Goal: Task Accomplishment & Management: Use online tool/utility

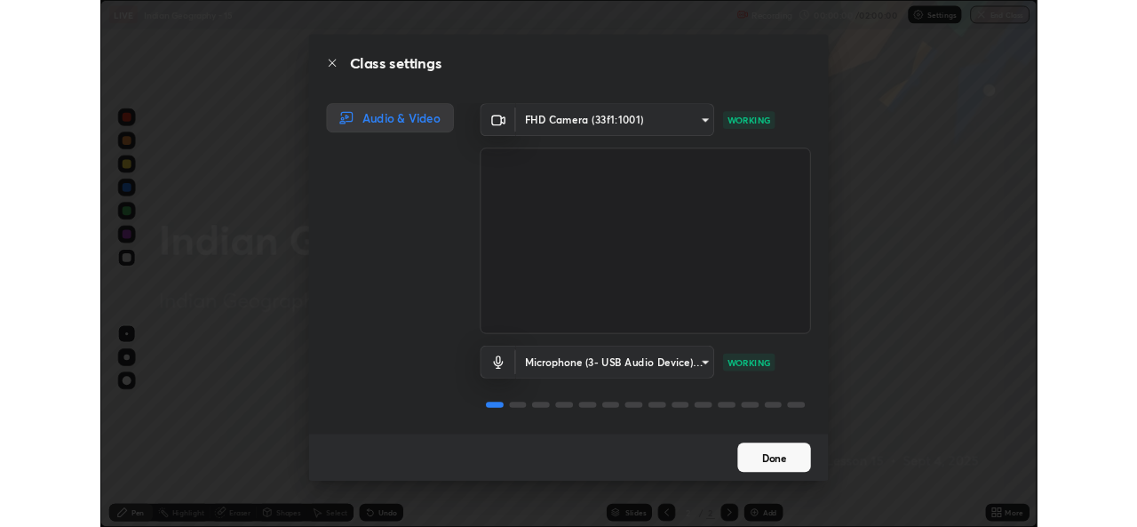
scroll to position [639, 1137]
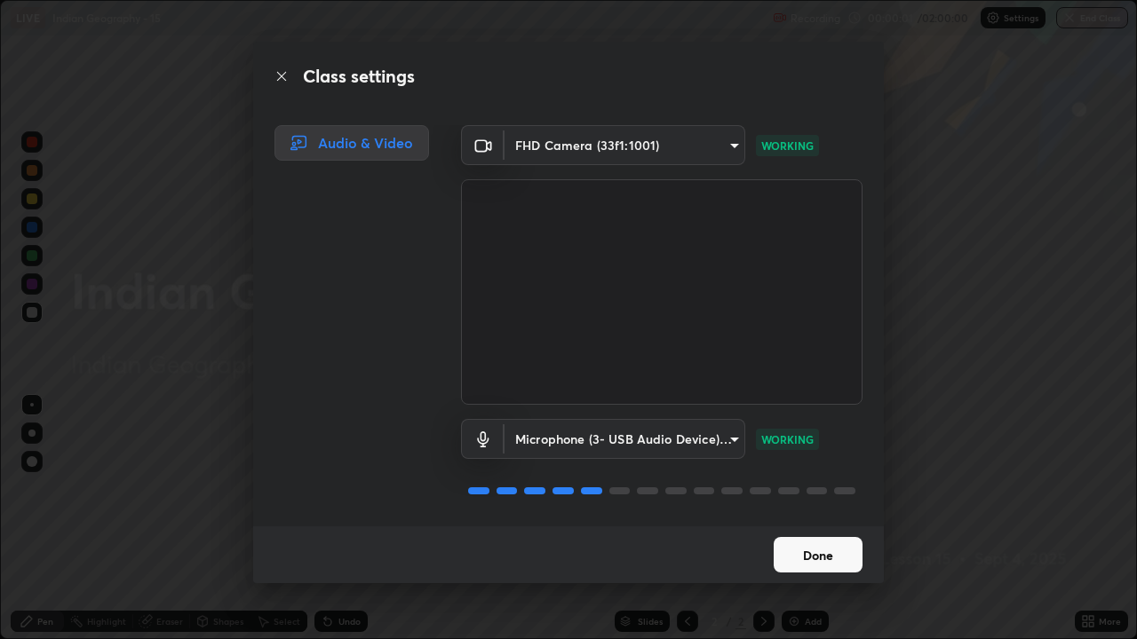
click at [800, 560] on button "Done" at bounding box center [817, 555] width 89 height 36
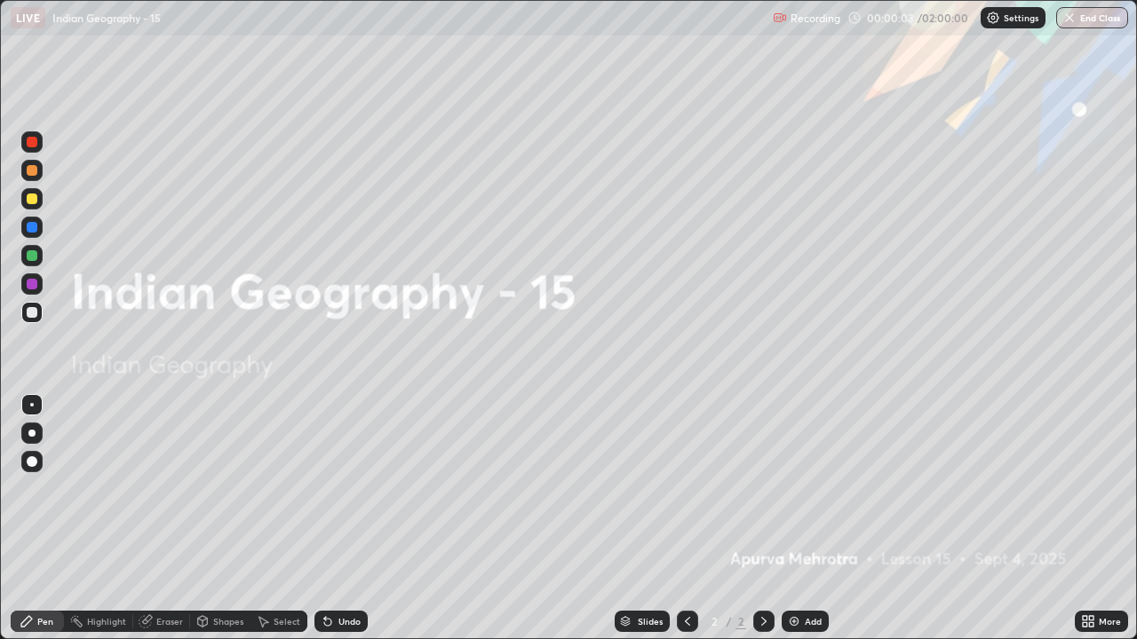
click at [791, 614] on div "Add" at bounding box center [804, 621] width 47 height 21
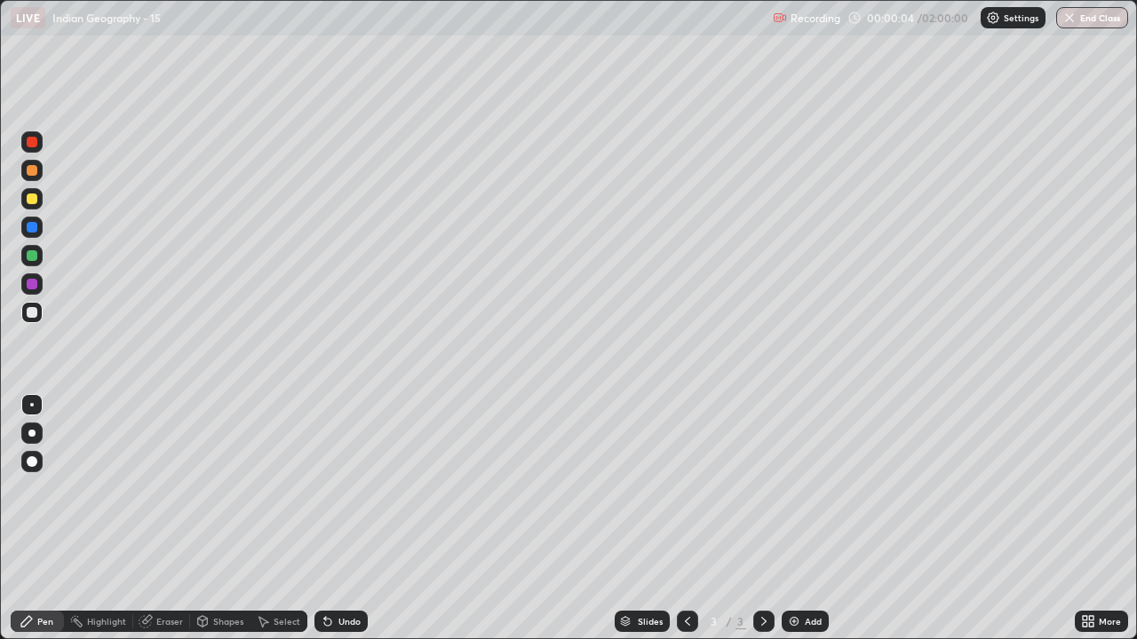
click at [787, 612] on div "Add" at bounding box center [804, 621] width 47 height 21
click at [793, 613] on div "Add" at bounding box center [804, 621] width 47 height 21
click at [794, 614] on div "Add" at bounding box center [804, 621] width 47 height 21
click at [796, 614] on img at bounding box center [794, 621] width 14 height 14
click at [793, 614] on img at bounding box center [794, 621] width 14 height 14
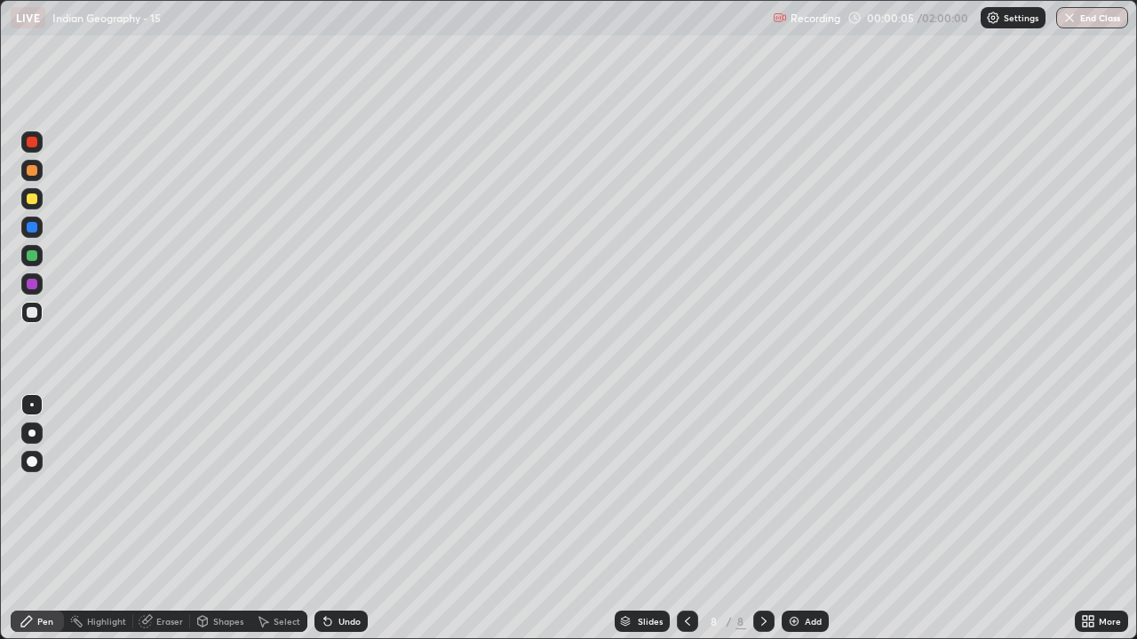
click at [684, 617] on icon at bounding box center [687, 621] width 14 height 14
click at [680, 614] on icon at bounding box center [687, 621] width 14 height 14
click at [683, 616] on icon at bounding box center [687, 621] width 14 height 14
click at [694, 616] on div at bounding box center [687, 621] width 21 height 21
click at [693, 620] on div at bounding box center [687, 621] width 21 height 21
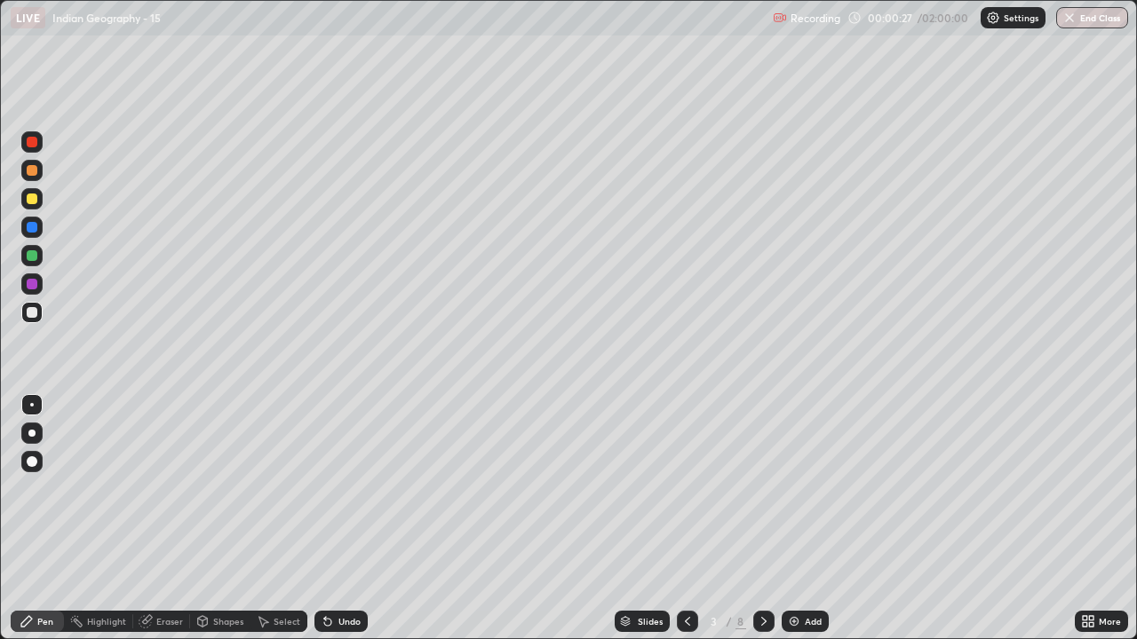
click at [685, 620] on icon at bounding box center [687, 621] width 5 height 9
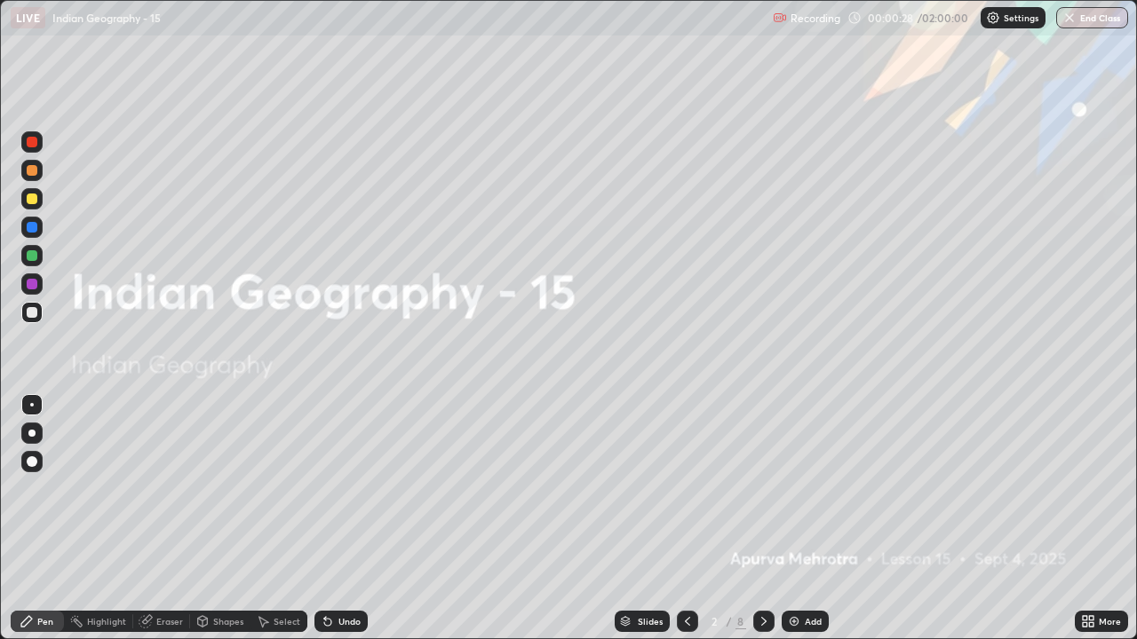
click at [685, 619] on icon at bounding box center [687, 621] width 14 height 14
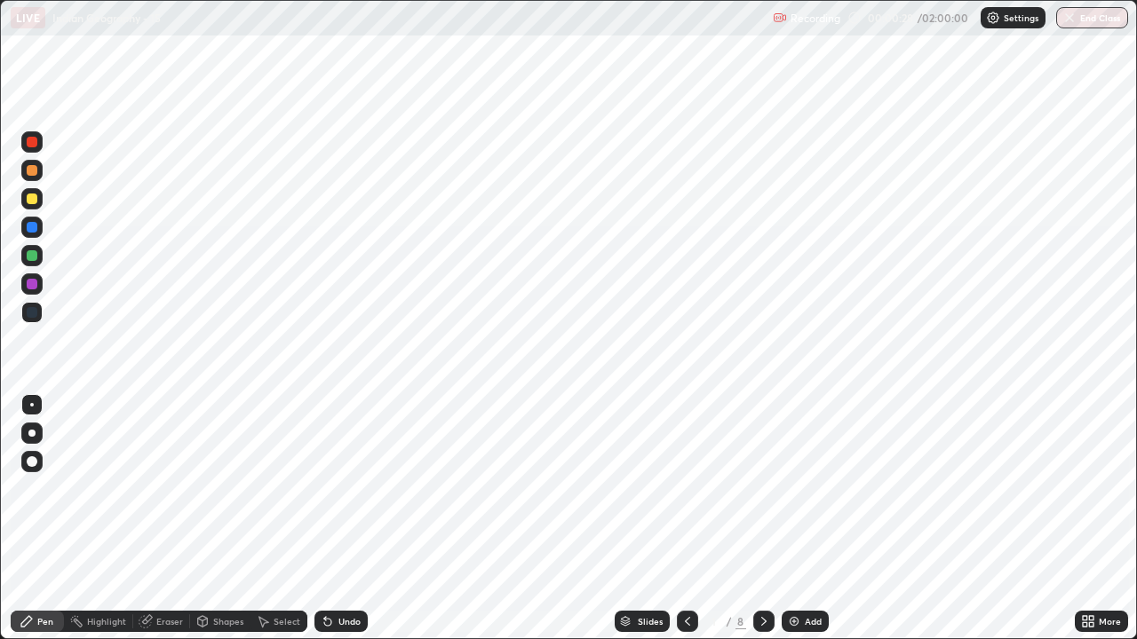
click at [762, 614] on icon at bounding box center [764, 621] width 14 height 14
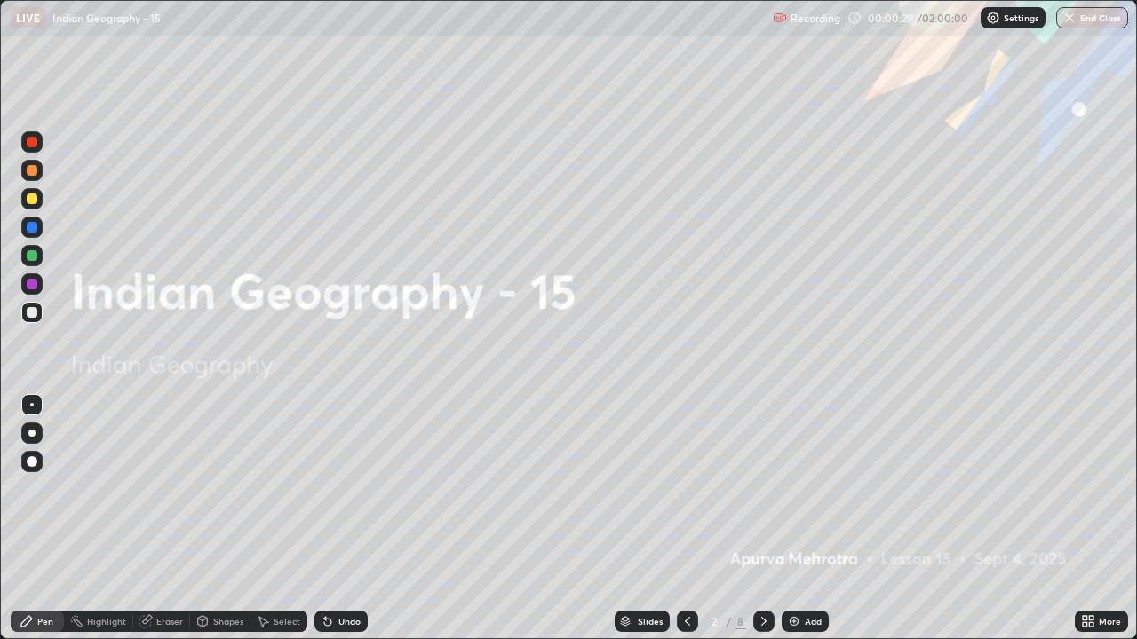
click at [757, 622] on icon at bounding box center [764, 621] width 14 height 14
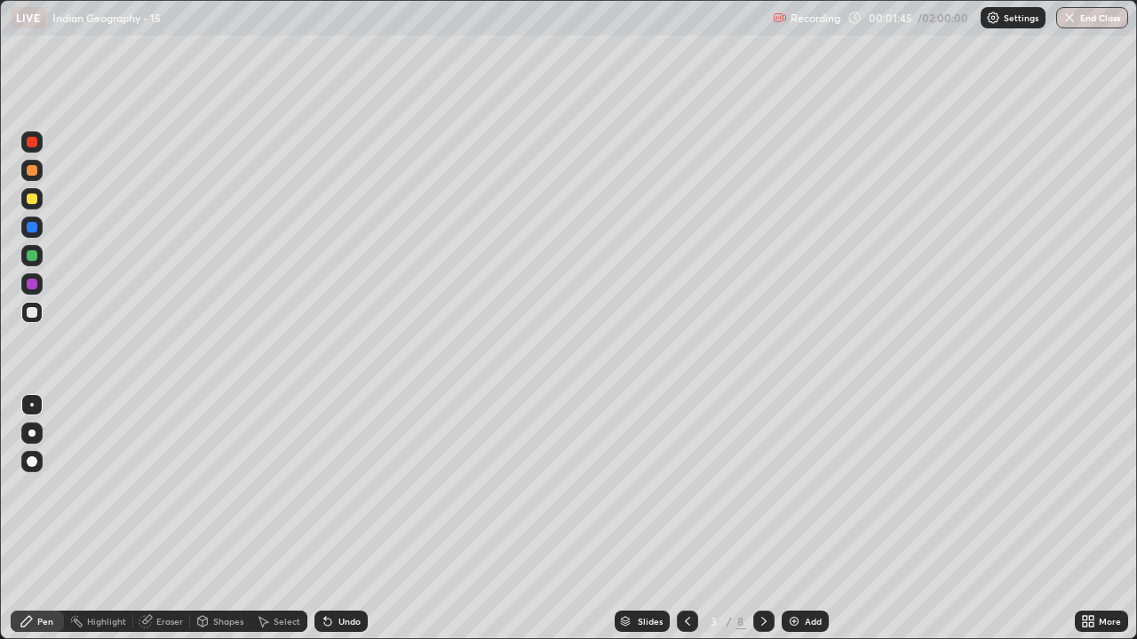
click at [352, 612] on div "Undo" at bounding box center [340, 621] width 53 height 21
click at [357, 622] on div "Undo" at bounding box center [349, 621] width 22 height 9
click at [40, 431] on div at bounding box center [31, 433] width 21 height 21
click at [34, 307] on div at bounding box center [32, 312] width 11 height 11
click at [102, 621] on div "Highlight" at bounding box center [106, 621] width 39 height 9
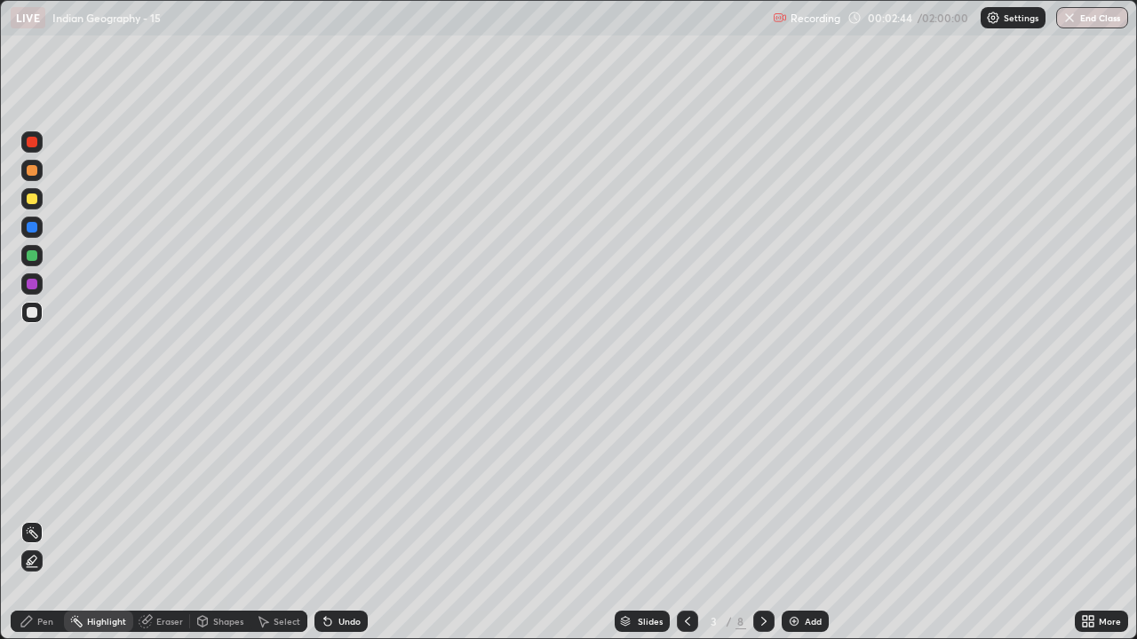
click at [31, 199] on div at bounding box center [32, 199] width 11 height 11
click at [32, 567] on icon at bounding box center [32, 567] width 11 height 0
click at [39, 623] on div "Pen" at bounding box center [45, 621] width 16 height 9
click at [33, 285] on div at bounding box center [32, 284] width 11 height 11
click at [28, 309] on div at bounding box center [32, 312] width 11 height 11
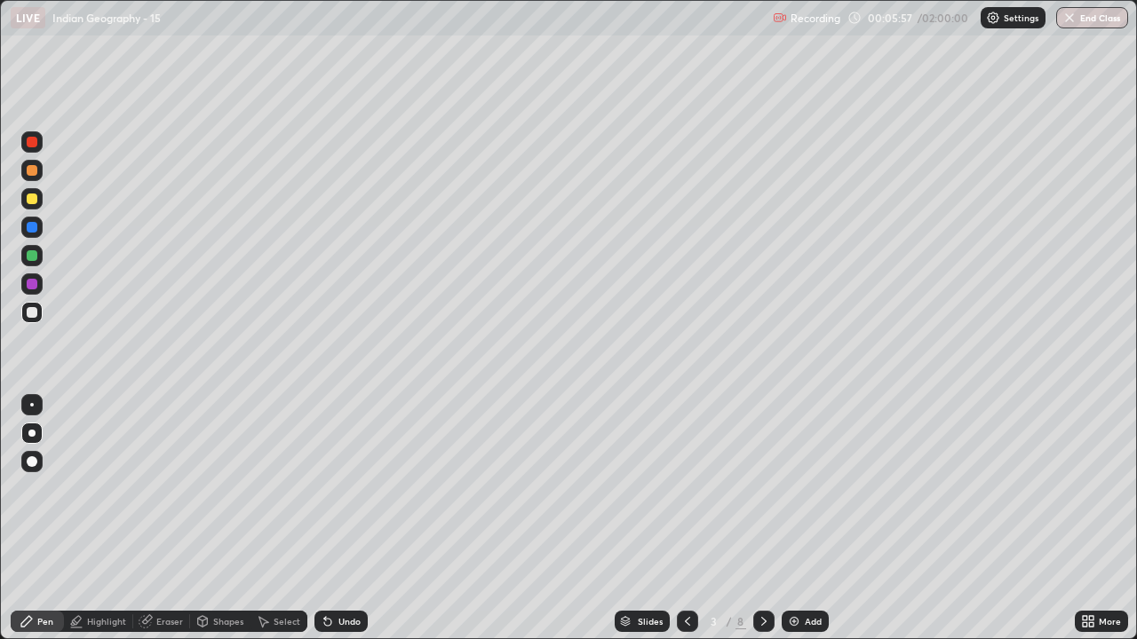
click at [28, 258] on div at bounding box center [32, 255] width 11 height 11
click at [36, 201] on div at bounding box center [32, 199] width 11 height 11
click at [31, 229] on div at bounding box center [32, 227] width 11 height 11
click at [162, 623] on div "Eraser" at bounding box center [169, 621] width 27 height 9
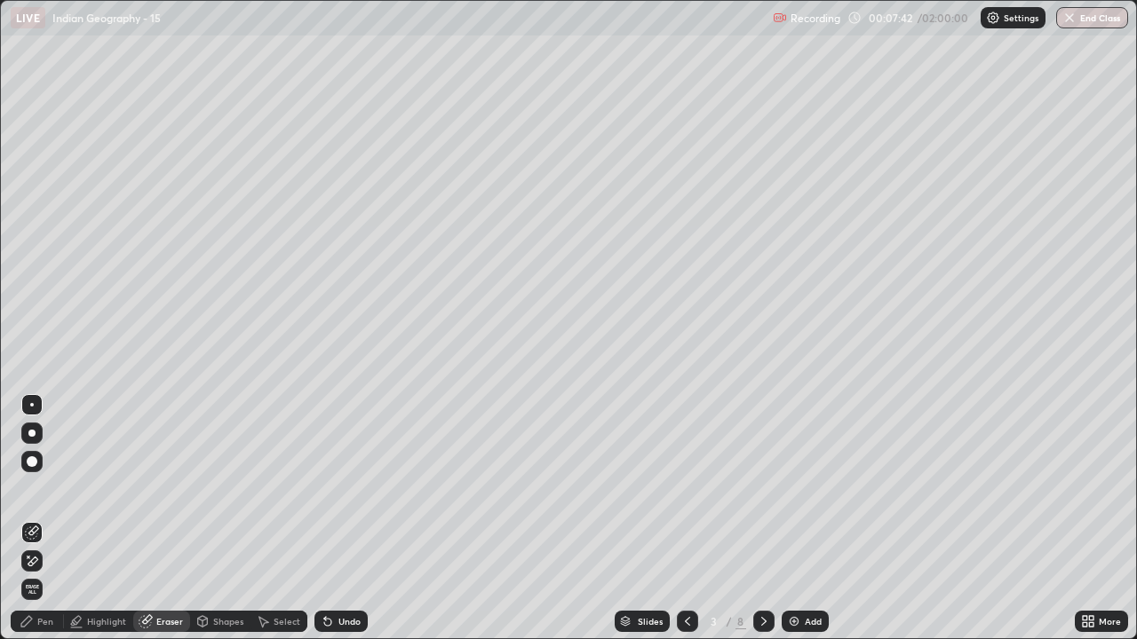
click at [35, 622] on div "Pen" at bounding box center [37, 621] width 53 height 21
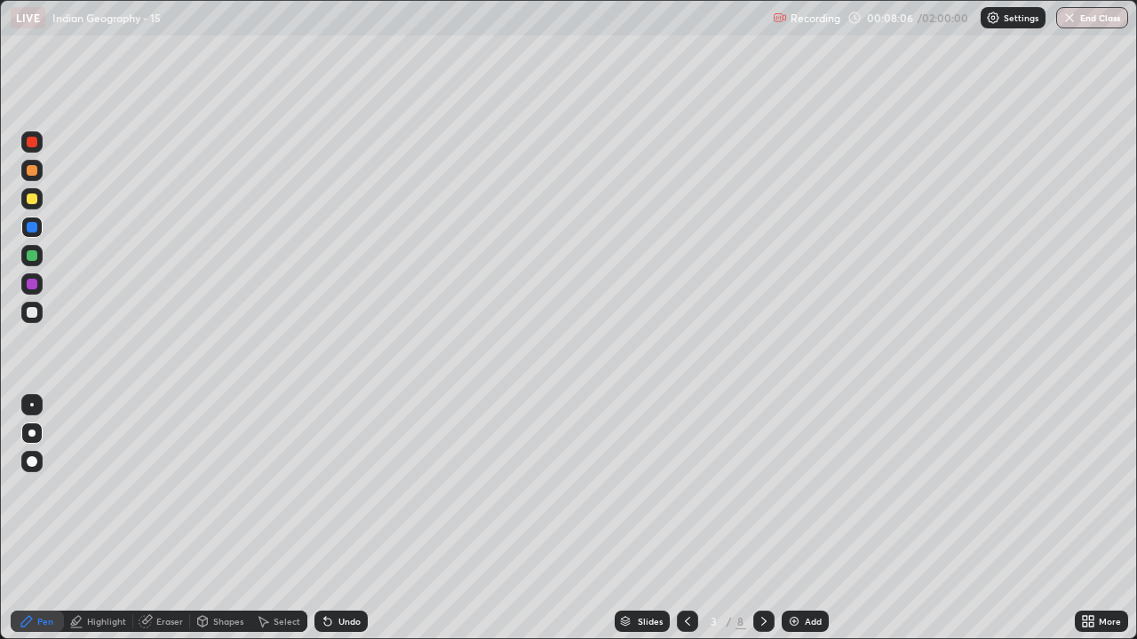
click at [32, 199] on div at bounding box center [32, 199] width 11 height 11
click at [763, 620] on icon at bounding box center [763, 621] width 5 height 9
click at [42, 454] on div at bounding box center [31, 462] width 21 height 28
click at [32, 254] on div at bounding box center [32, 255] width 11 height 11
click at [36, 313] on div at bounding box center [32, 312] width 11 height 11
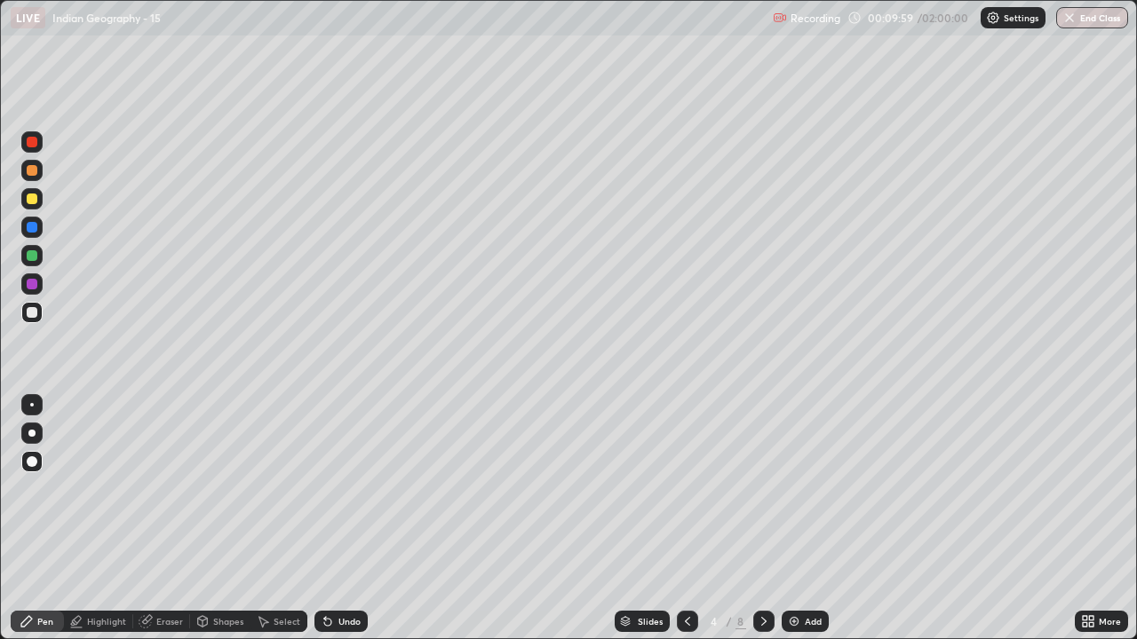
click at [32, 203] on div at bounding box center [32, 199] width 11 height 11
click at [33, 257] on div at bounding box center [32, 255] width 11 height 11
click at [36, 311] on div at bounding box center [32, 312] width 11 height 11
click at [339, 623] on div "Undo" at bounding box center [349, 621] width 22 height 9
click at [356, 622] on div "Undo" at bounding box center [349, 621] width 22 height 9
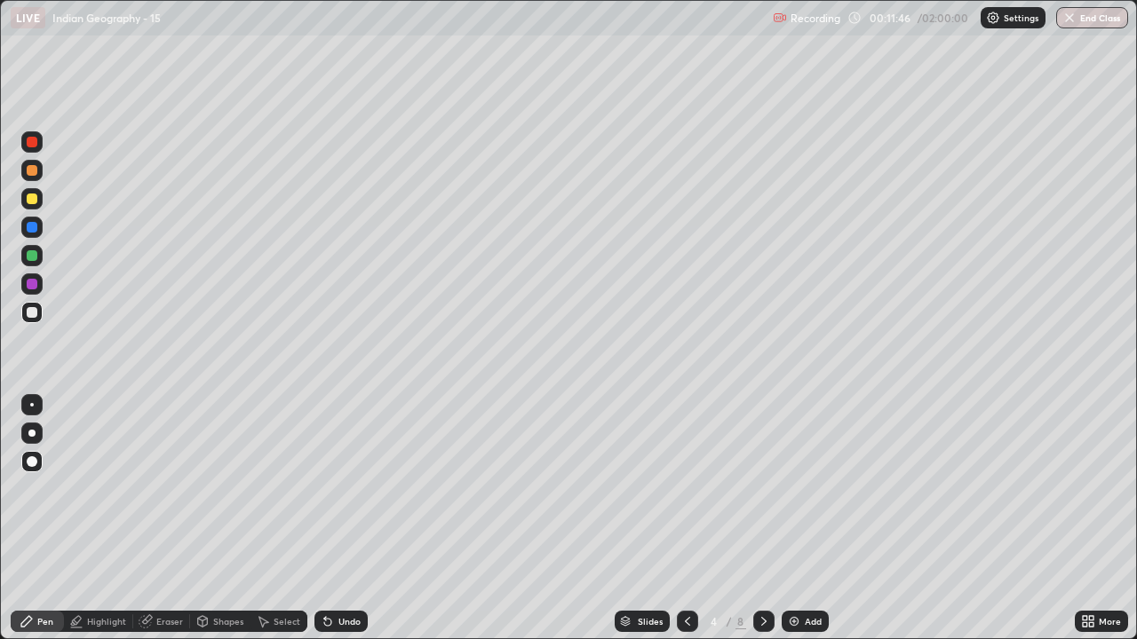
click at [32, 405] on div at bounding box center [32, 405] width 4 height 4
click at [29, 431] on div at bounding box center [31, 433] width 7 height 7
click at [30, 287] on div at bounding box center [32, 284] width 11 height 11
click at [32, 311] on div at bounding box center [32, 312] width 11 height 11
click at [29, 462] on div at bounding box center [32, 461] width 11 height 11
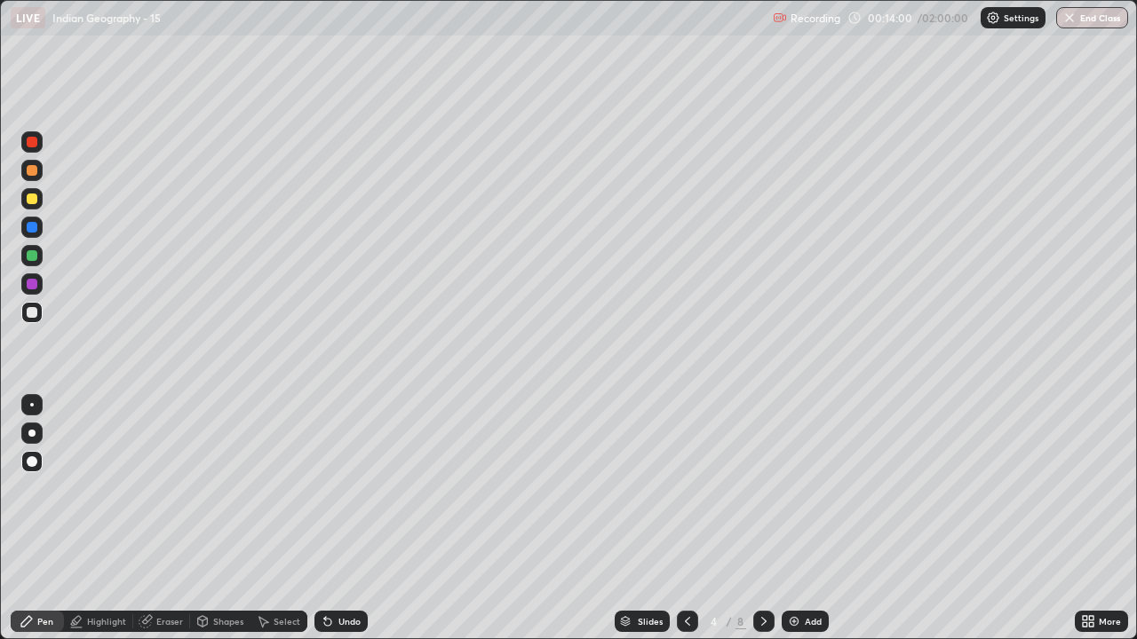
click at [32, 201] on div at bounding box center [32, 199] width 11 height 11
click at [29, 263] on div at bounding box center [31, 255] width 21 height 21
click at [34, 313] on div at bounding box center [32, 312] width 11 height 11
click at [30, 432] on div at bounding box center [31, 433] width 7 height 7
click at [33, 286] on div at bounding box center [32, 284] width 11 height 11
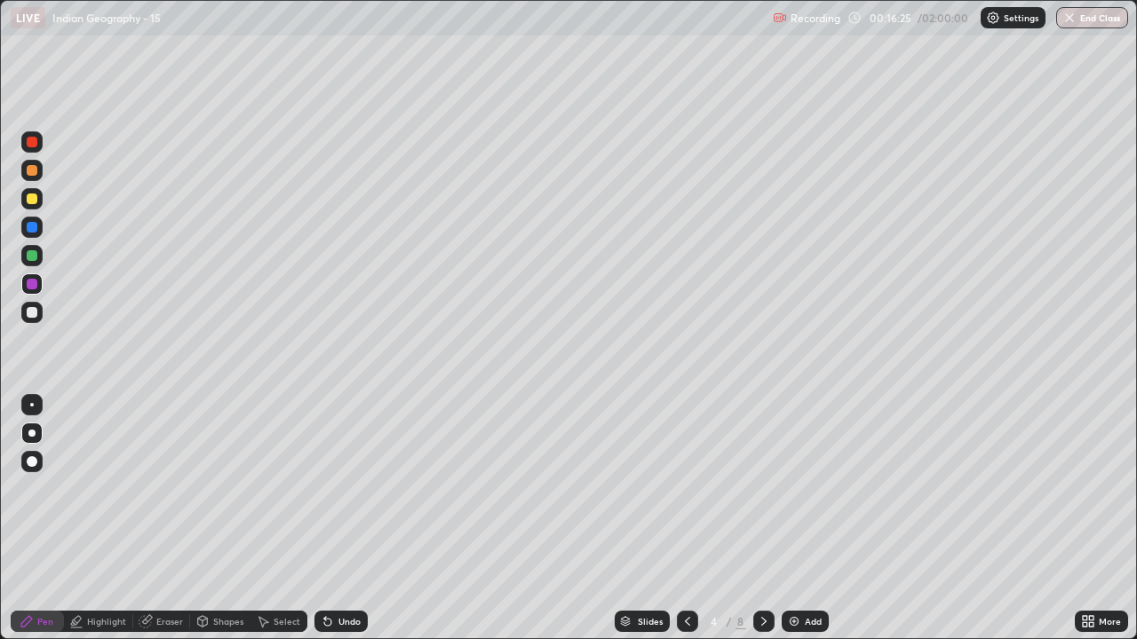
click at [33, 314] on div at bounding box center [32, 312] width 11 height 11
click at [35, 200] on div at bounding box center [32, 199] width 11 height 11
click at [32, 460] on div at bounding box center [32, 461] width 11 height 11
click at [30, 258] on div at bounding box center [32, 255] width 11 height 11
click at [29, 312] on div at bounding box center [32, 312] width 11 height 11
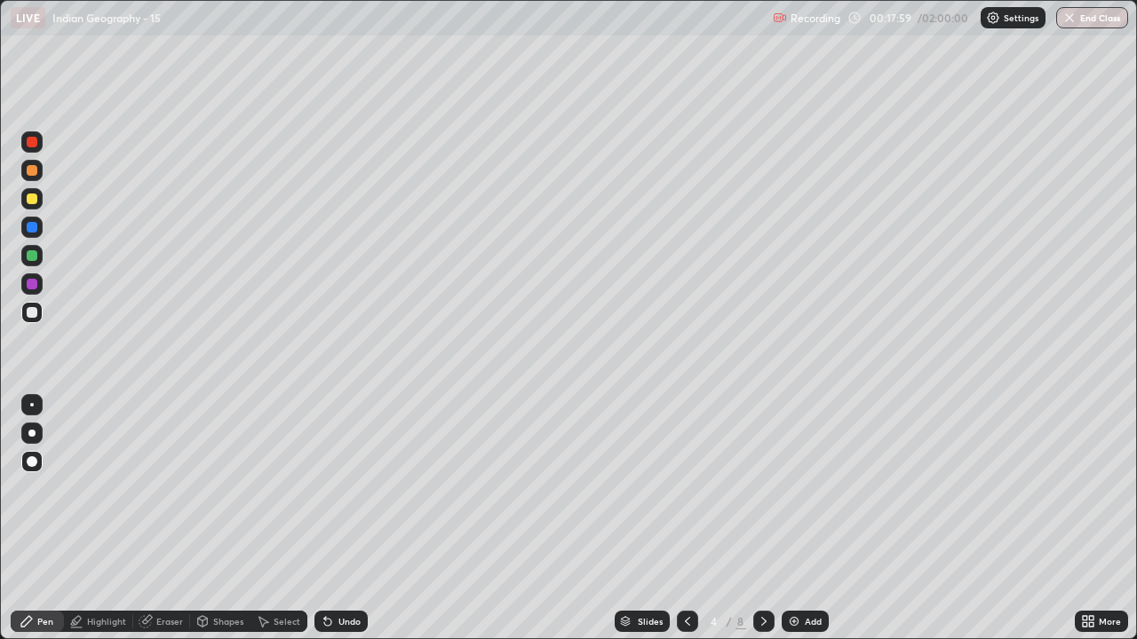
click at [32, 433] on div at bounding box center [31, 433] width 7 height 7
click at [30, 286] on div at bounding box center [32, 284] width 11 height 11
click at [28, 313] on div at bounding box center [32, 312] width 11 height 11
click at [32, 171] on div at bounding box center [32, 170] width 11 height 11
click at [762, 620] on icon at bounding box center [763, 621] width 5 height 9
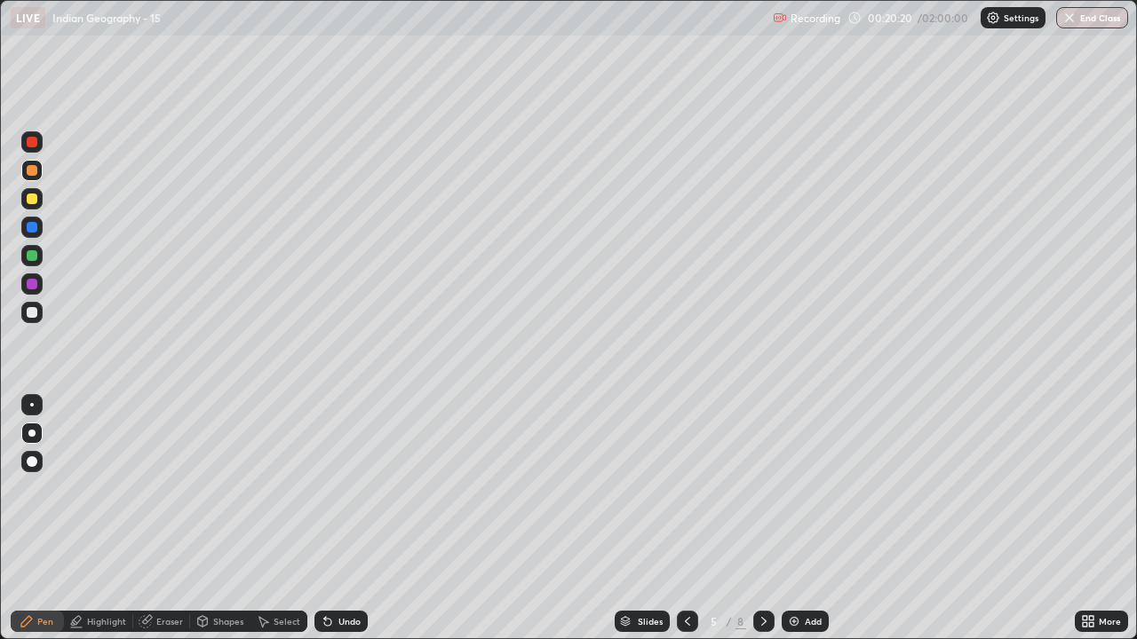
click at [33, 462] on div at bounding box center [32, 461] width 11 height 11
click at [28, 256] on div at bounding box center [32, 255] width 11 height 11
click at [35, 202] on div at bounding box center [32, 199] width 11 height 11
click at [28, 257] on div at bounding box center [32, 255] width 11 height 11
click at [34, 178] on div at bounding box center [31, 170] width 21 height 21
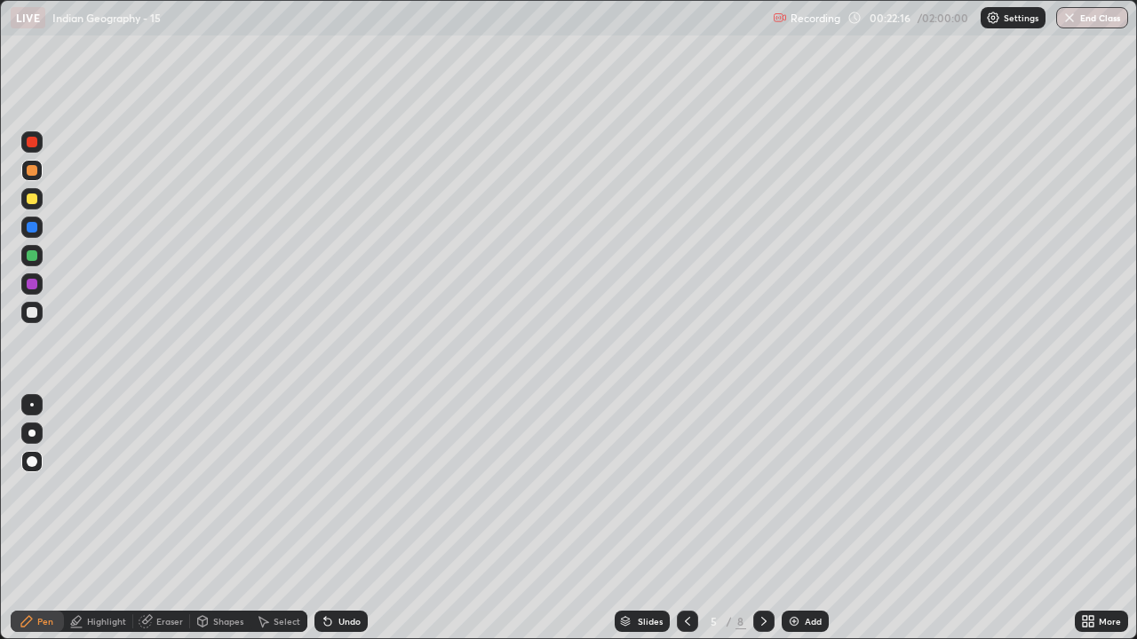
click at [34, 258] on div at bounding box center [32, 255] width 11 height 11
click at [32, 207] on div at bounding box center [31, 198] width 21 height 21
click at [32, 170] on div at bounding box center [32, 170] width 11 height 11
click at [33, 285] on div at bounding box center [32, 284] width 11 height 11
click at [36, 315] on div at bounding box center [32, 312] width 11 height 11
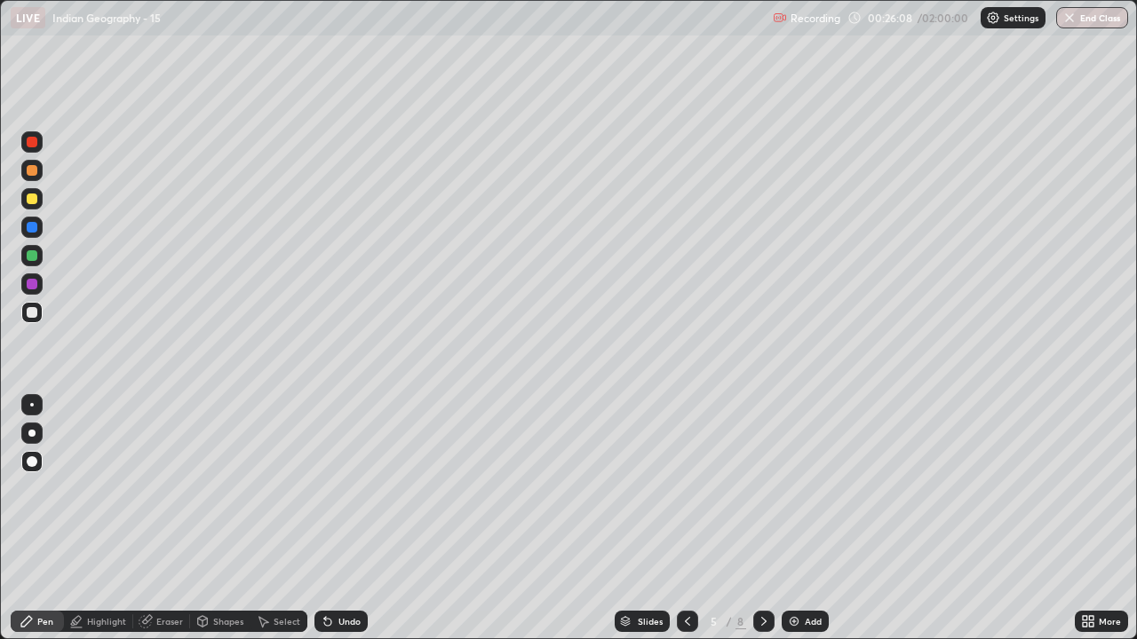
click at [33, 432] on div at bounding box center [31, 433] width 7 height 7
click at [29, 257] on div at bounding box center [32, 255] width 11 height 11
click at [680, 618] on icon at bounding box center [687, 621] width 14 height 14
click at [761, 617] on icon at bounding box center [763, 621] width 5 height 9
click at [762, 620] on icon at bounding box center [764, 621] width 14 height 14
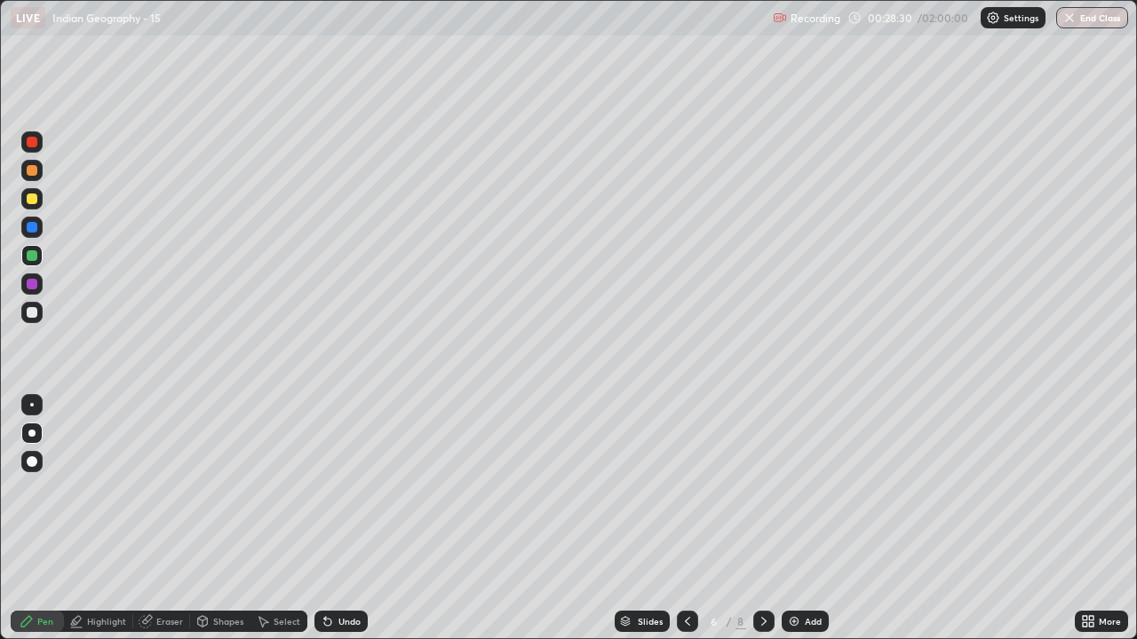
click at [30, 286] on div at bounding box center [32, 284] width 11 height 11
click at [28, 314] on div at bounding box center [32, 312] width 11 height 11
click at [28, 260] on div at bounding box center [32, 255] width 11 height 11
click at [33, 461] on div at bounding box center [32, 461] width 11 height 11
click at [32, 201] on div at bounding box center [32, 199] width 11 height 11
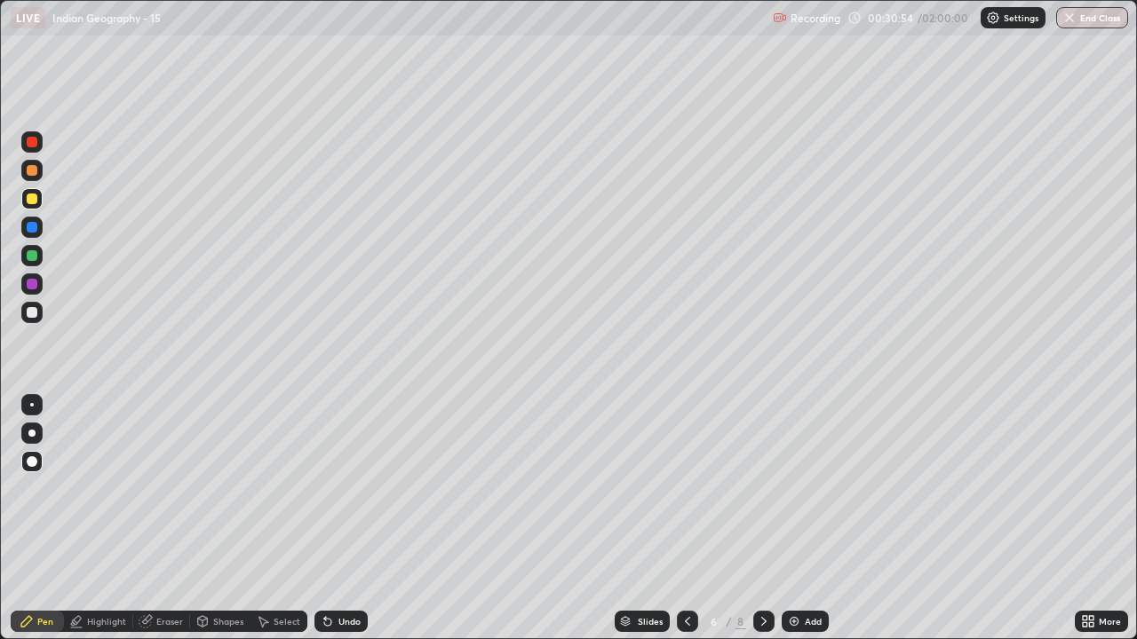
click at [103, 620] on div "Highlight" at bounding box center [106, 621] width 39 height 9
click at [31, 313] on div at bounding box center [32, 312] width 11 height 11
click at [42, 612] on div "Pen" at bounding box center [37, 621] width 53 height 21
click at [34, 260] on div at bounding box center [32, 255] width 11 height 11
click at [102, 620] on div "Highlight" at bounding box center [106, 621] width 39 height 9
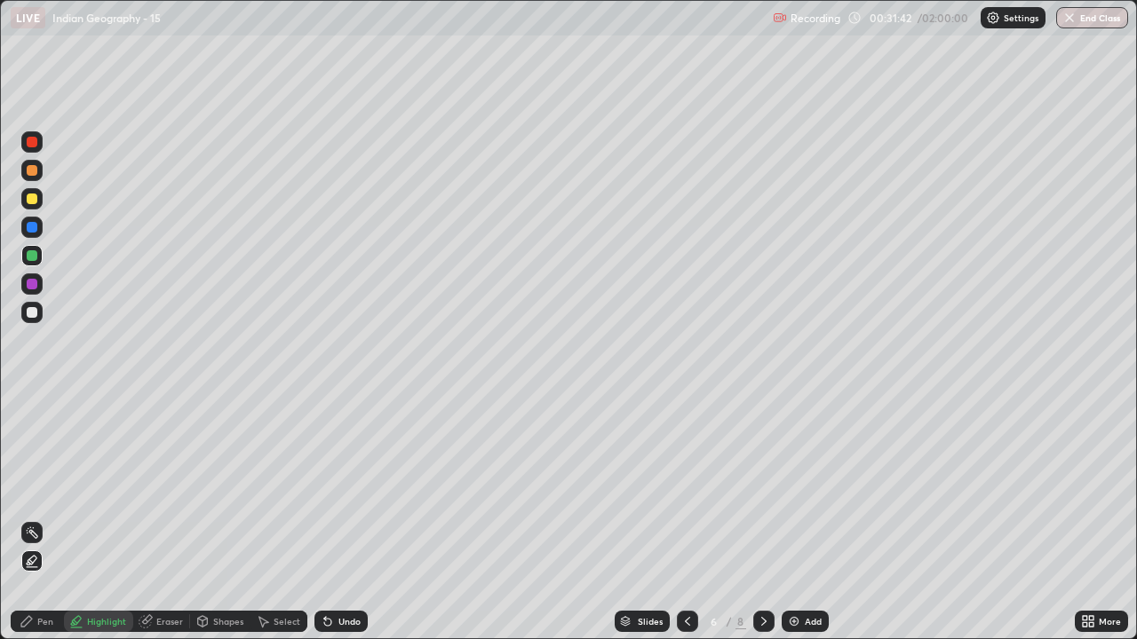
click at [33, 313] on div at bounding box center [32, 312] width 11 height 11
click at [48, 617] on div "Pen" at bounding box center [45, 621] width 16 height 9
click at [33, 207] on div at bounding box center [31, 198] width 21 height 21
click at [33, 260] on div at bounding box center [32, 255] width 11 height 11
click at [31, 313] on div at bounding box center [32, 312] width 11 height 11
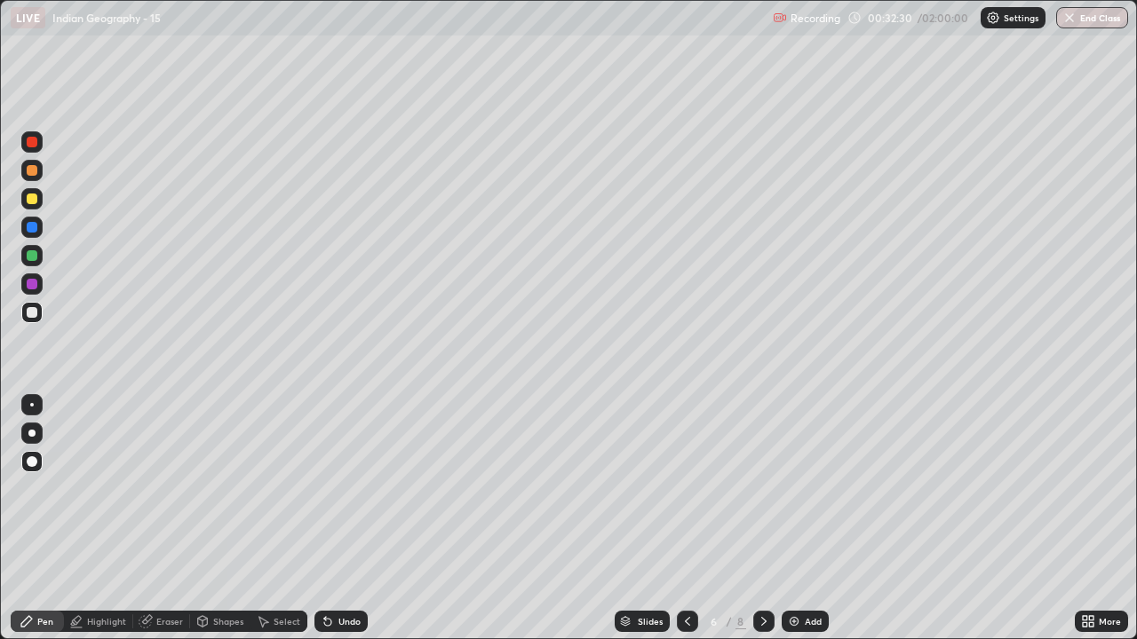
click at [107, 619] on div "Highlight" at bounding box center [106, 621] width 39 height 9
click at [48, 622] on div "Pen" at bounding box center [45, 621] width 16 height 9
click at [32, 257] on div at bounding box center [32, 255] width 11 height 11
click at [32, 309] on div at bounding box center [32, 312] width 11 height 11
click at [105, 622] on div "Highlight" at bounding box center [106, 621] width 39 height 9
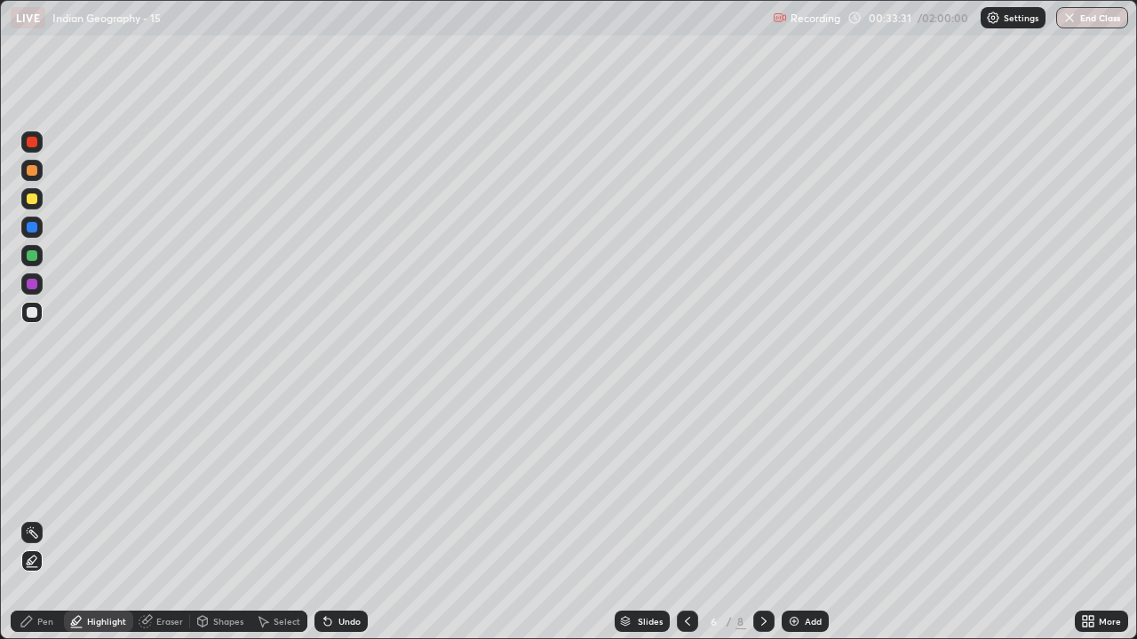
click at [36, 309] on div at bounding box center [32, 312] width 11 height 11
click at [49, 622] on div "Pen" at bounding box center [45, 621] width 16 height 9
click at [33, 284] on div at bounding box center [32, 284] width 11 height 11
click at [29, 256] on div at bounding box center [32, 255] width 11 height 11
click at [98, 619] on div "Highlight" at bounding box center [106, 621] width 39 height 9
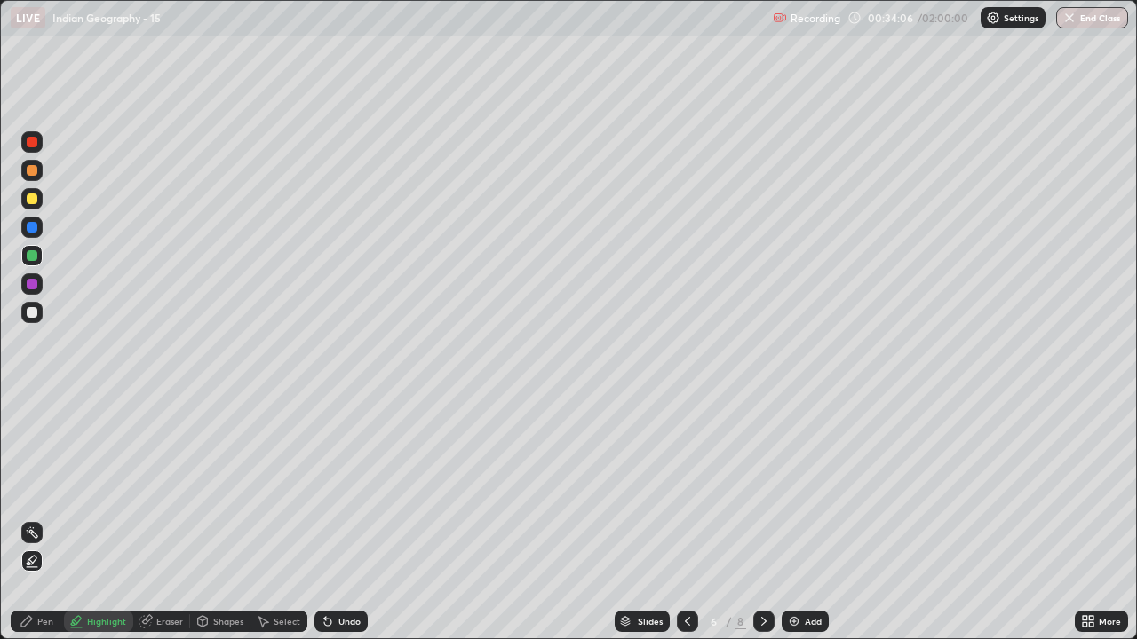
click at [31, 175] on div at bounding box center [32, 170] width 11 height 11
click at [39, 614] on div "Pen" at bounding box center [37, 621] width 53 height 21
click at [33, 258] on div at bounding box center [32, 255] width 11 height 11
click at [108, 619] on div "Highlight" at bounding box center [106, 621] width 39 height 9
click at [35, 178] on div at bounding box center [31, 170] width 21 height 21
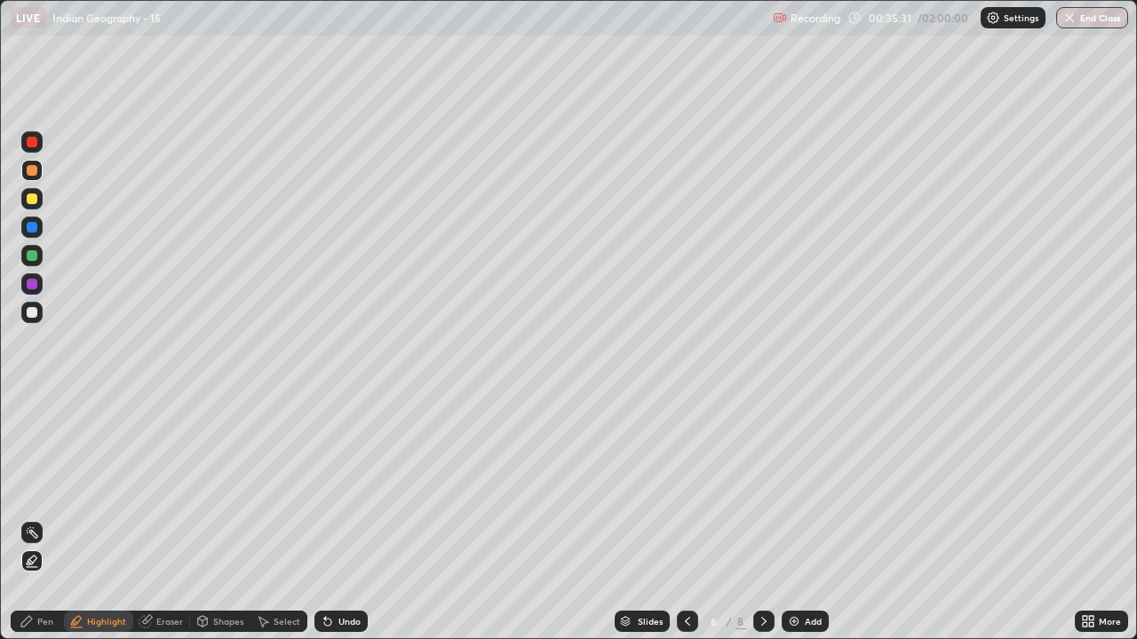
click at [45, 625] on div "Pen" at bounding box center [45, 621] width 16 height 9
click at [31, 309] on div at bounding box center [32, 312] width 11 height 11
click at [98, 614] on div "Highlight" at bounding box center [98, 621] width 69 height 21
click at [31, 313] on div at bounding box center [32, 312] width 11 height 11
click at [37, 626] on div "Pen" at bounding box center [45, 621] width 16 height 9
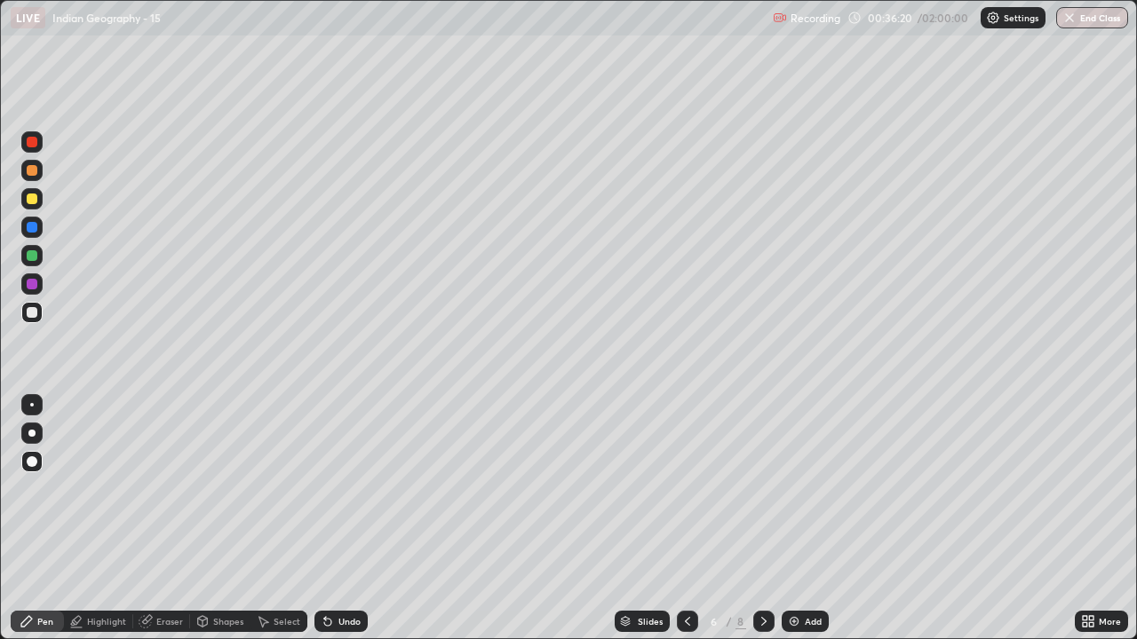
click at [31, 262] on div at bounding box center [31, 255] width 21 height 21
click at [94, 620] on div "Highlight" at bounding box center [106, 621] width 39 height 9
click at [30, 172] on div at bounding box center [32, 170] width 11 height 11
click at [43, 622] on div "Pen" at bounding box center [45, 621] width 16 height 9
click at [29, 257] on div at bounding box center [32, 255] width 11 height 11
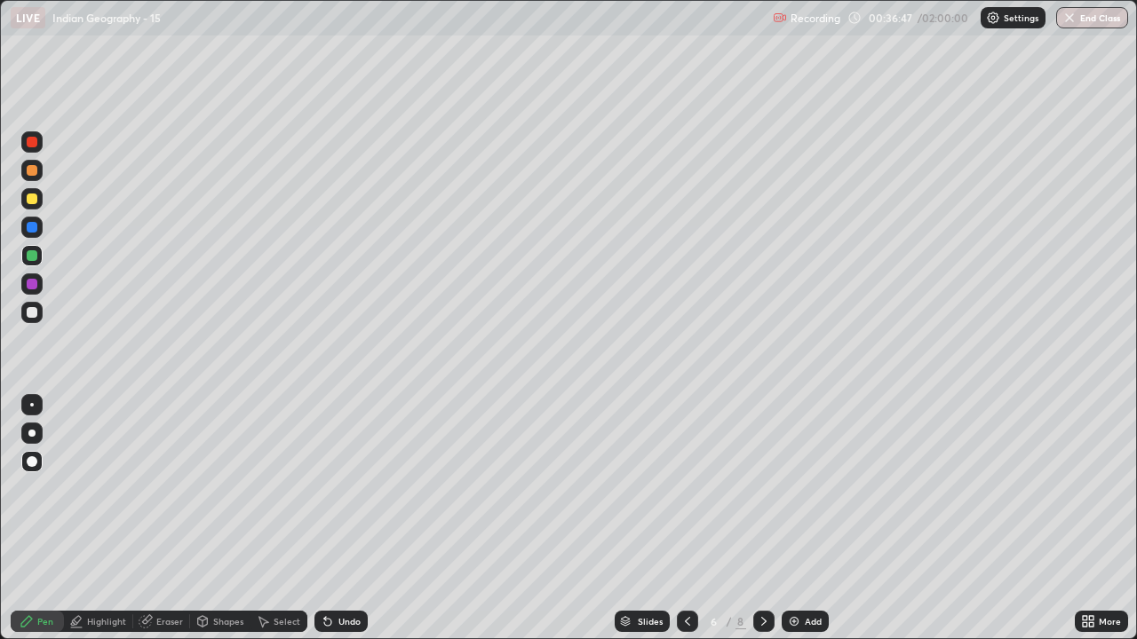
click at [30, 232] on div at bounding box center [32, 227] width 11 height 11
click at [30, 288] on div at bounding box center [32, 284] width 11 height 11
click at [33, 256] on div at bounding box center [32, 255] width 11 height 11
click at [685, 622] on icon at bounding box center [687, 621] width 14 height 14
click at [677, 616] on div at bounding box center [687, 621] width 21 height 21
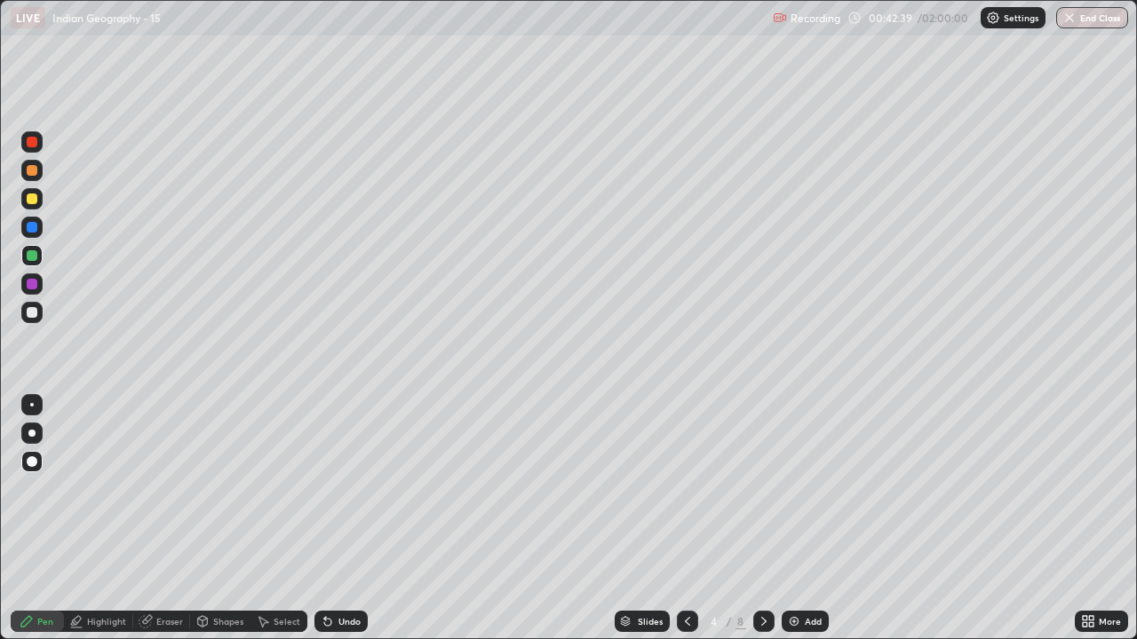
click at [677, 616] on div at bounding box center [687, 621] width 21 height 21
click at [762, 625] on icon at bounding box center [764, 621] width 14 height 14
click at [762, 622] on icon at bounding box center [764, 621] width 14 height 14
click at [758, 614] on icon at bounding box center [764, 621] width 14 height 14
click at [687, 623] on icon at bounding box center [687, 621] width 14 height 14
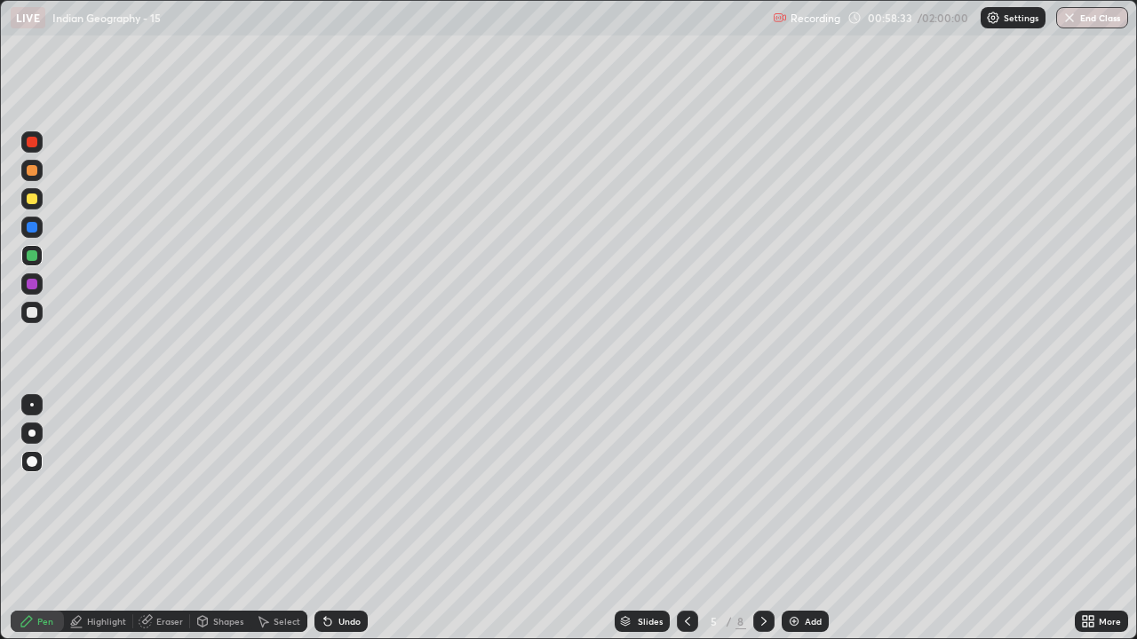
click at [760, 619] on icon at bounding box center [764, 621] width 14 height 14
click at [753, 624] on div at bounding box center [763, 621] width 21 height 21
click at [800, 617] on div "Add" at bounding box center [804, 621] width 47 height 21
click at [804, 617] on div "Add" at bounding box center [812, 621] width 17 height 9
click at [804, 618] on div "Add" at bounding box center [812, 621] width 17 height 9
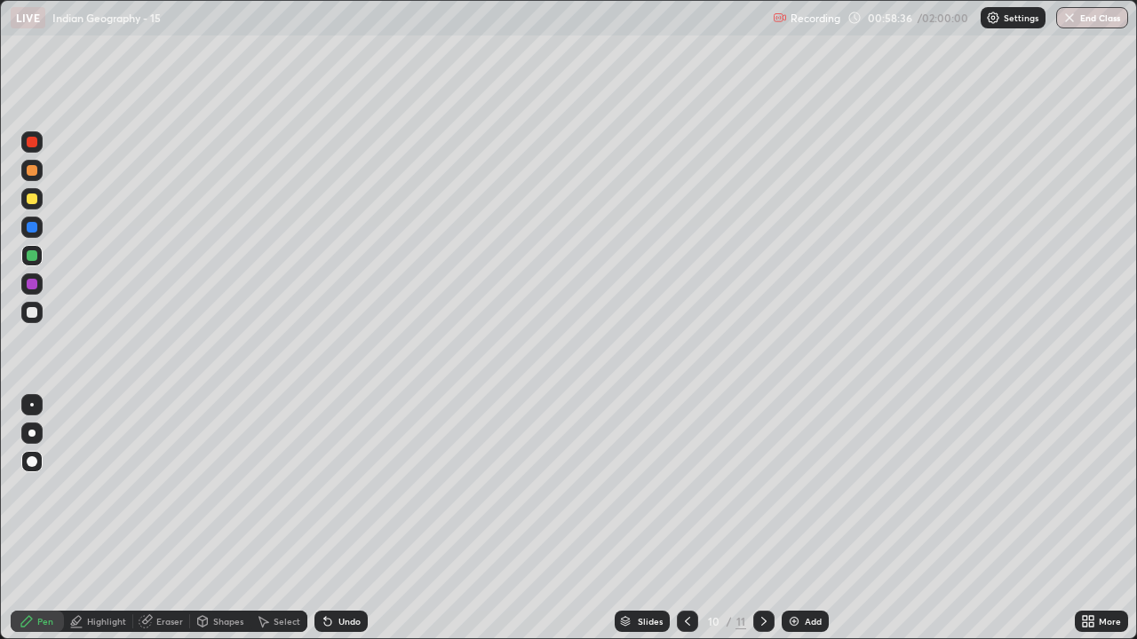
click at [800, 618] on div "Add" at bounding box center [804, 621] width 47 height 21
click at [685, 622] on icon at bounding box center [687, 621] width 14 height 14
click at [680, 619] on icon at bounding box center [687, 621] width 14 height 14
click at [677, 622] on div at bounding box center [687, 621] width 21 height 21
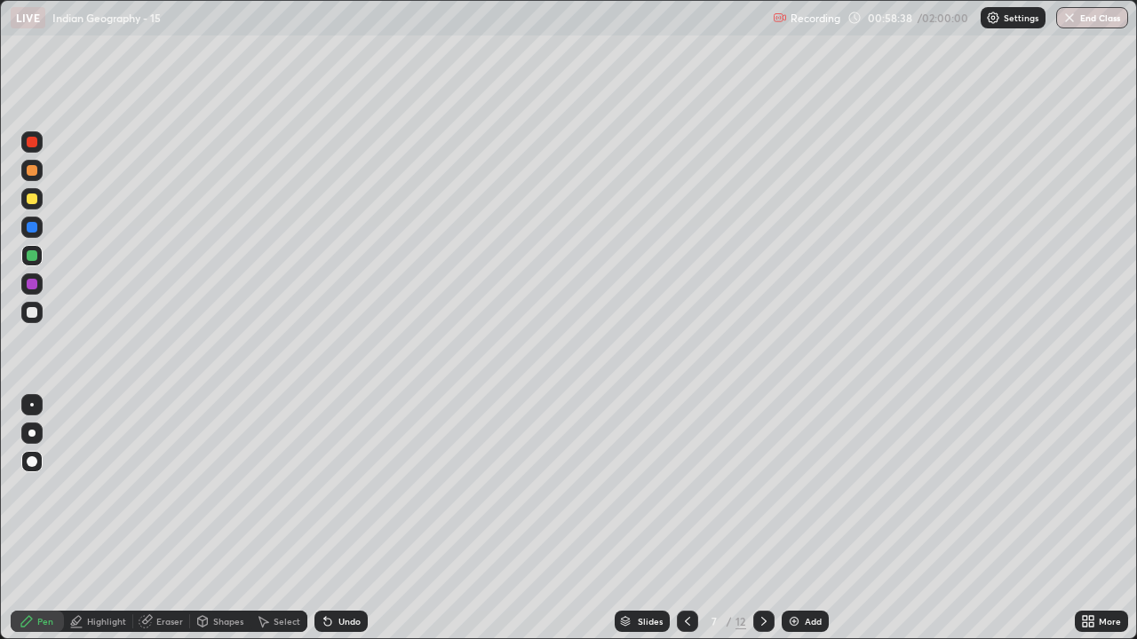
click at [685, 622] on icon at bounding box center [687, 621] width 14 height 14
click at [757, 611] on div at bounding box center [763, 621] width 21 height 21
click at [32, 198] on div at bounding box center [32, 199] width 11 height 11
click at [32, 257] on div at bounding box center [32, 255] width 11 height 11
click at [27, 286] on div at bounding box center [32, 284] width 11 height 11
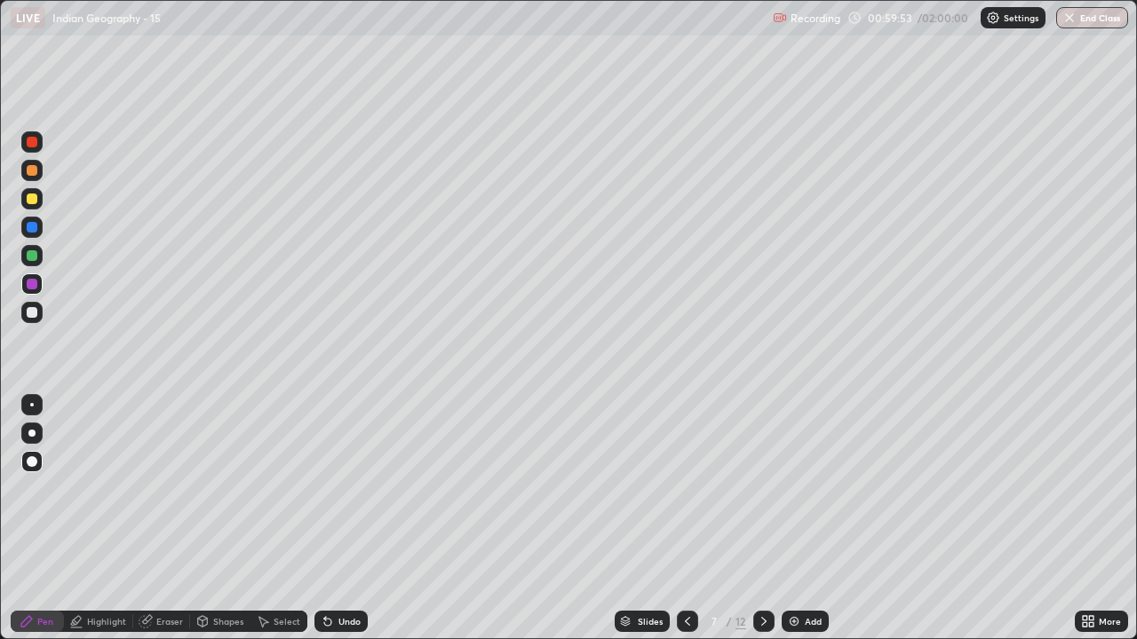
click at [34, 315] on div at bounding box center [32, 312] width 11 height 11
click at [28, 258] on div at bounding box center [32, 255] width 11 height 11
click at [32, 284] on div at bounding box center [32, 284] width 11 height 11
click at [32, 258] on div at bounding box center [32, 255] width 11 height 11
click at [32, 200] on div at bounding box center [32, 199] width 11 height 11
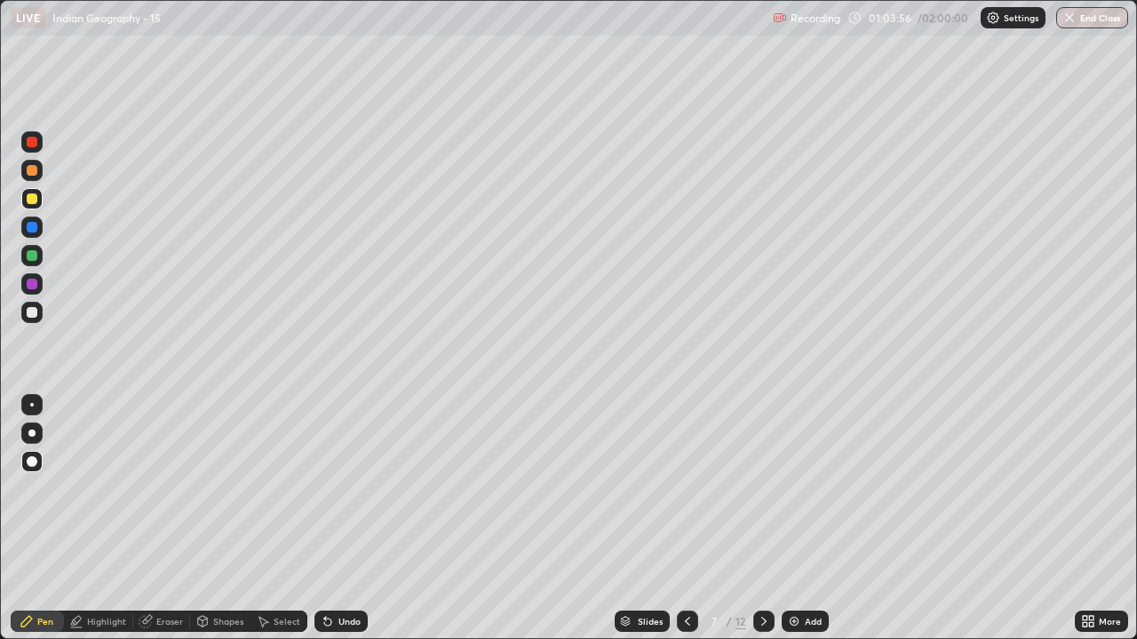
click at [32, 218] on div at bounding box center [31, 227] width 21 height 21
click at [40, 313] on div at bounding box center [31, 312] width 21 height 21
click at [29, 263] on div at bounding box center [31, 255] width 21 height 21
click at [32, 285] on div at bounding box center [32, 284] width 11 height 11
click at [28, 310] on div at bounding box center [32, 312] width 11 height 11
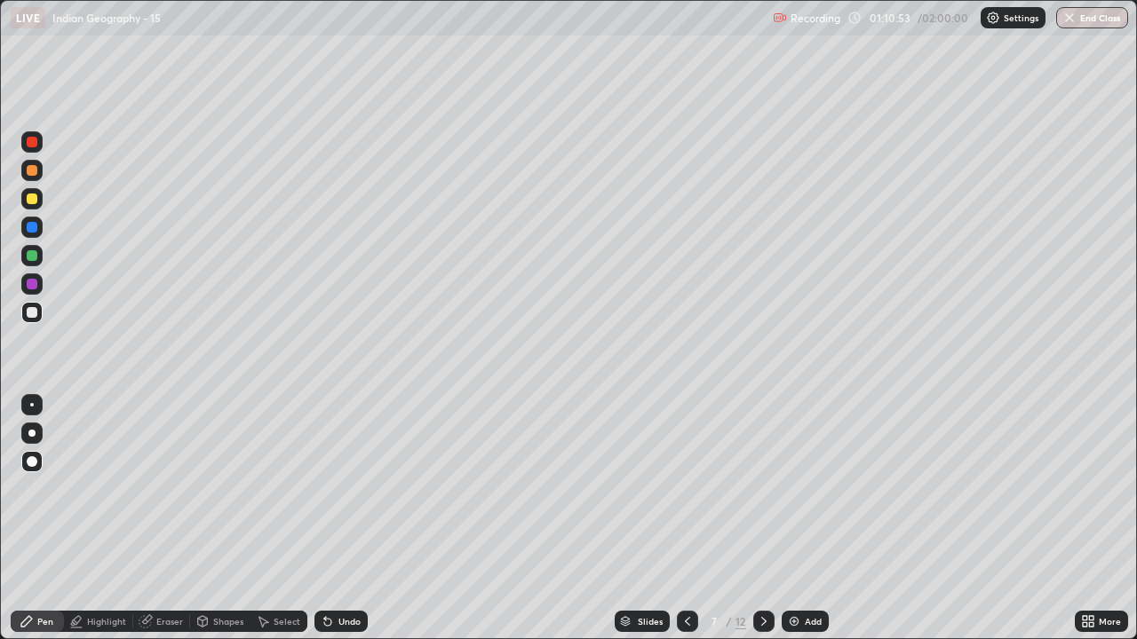
click at [757, 613] on div at bounding box center [763, 621] width 21 height 21
click at [35, 230] on div at bounding box center [32, 227] width 11 height 11
click at [23, 273] on div at bounding box center [31, 284] width 21 height 28
click at [34, 256] on div at bounding box center [32, 255] width 11 height 11
click at [753, 615] on div at bounding box center [763, 621] width 21 height 21
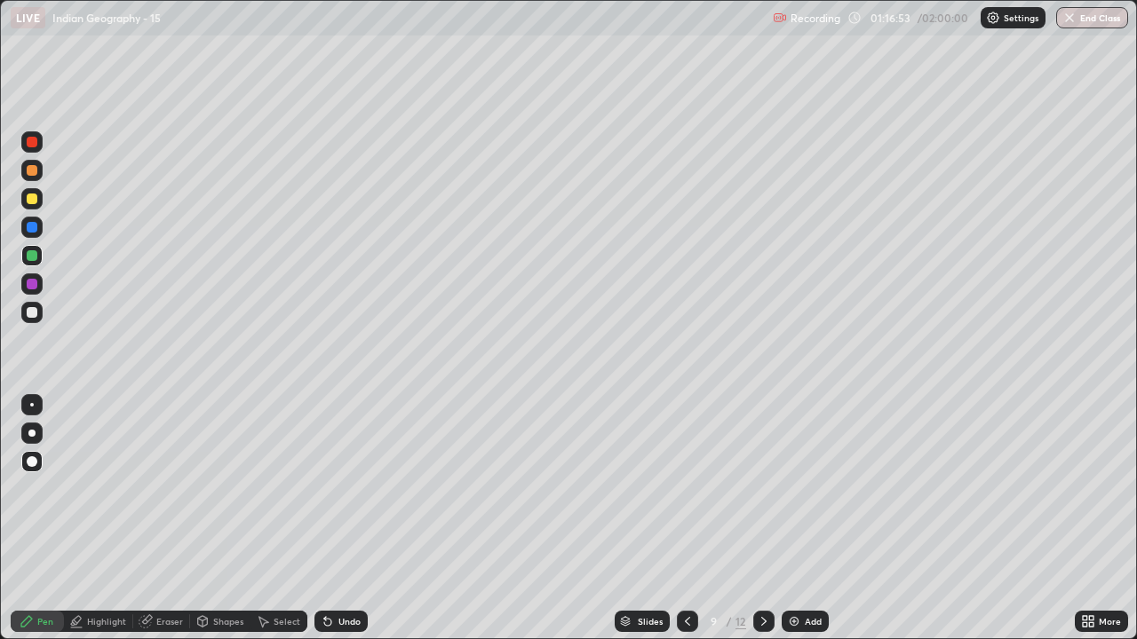
click at [29, 202] on div at bounding box center [32, 199] width 11 height 11
click at [31, 288] on div at bounding box center [32, 284] width 11 height 11
click at [31, 203] on div at bounding box center [32, 199] width 11 height 11
click at [39, 258] on div at bounding box center [31, 255] width 21 height 21
click at [31, 314] on div at bounding box center [32, 312] width 11 height 11
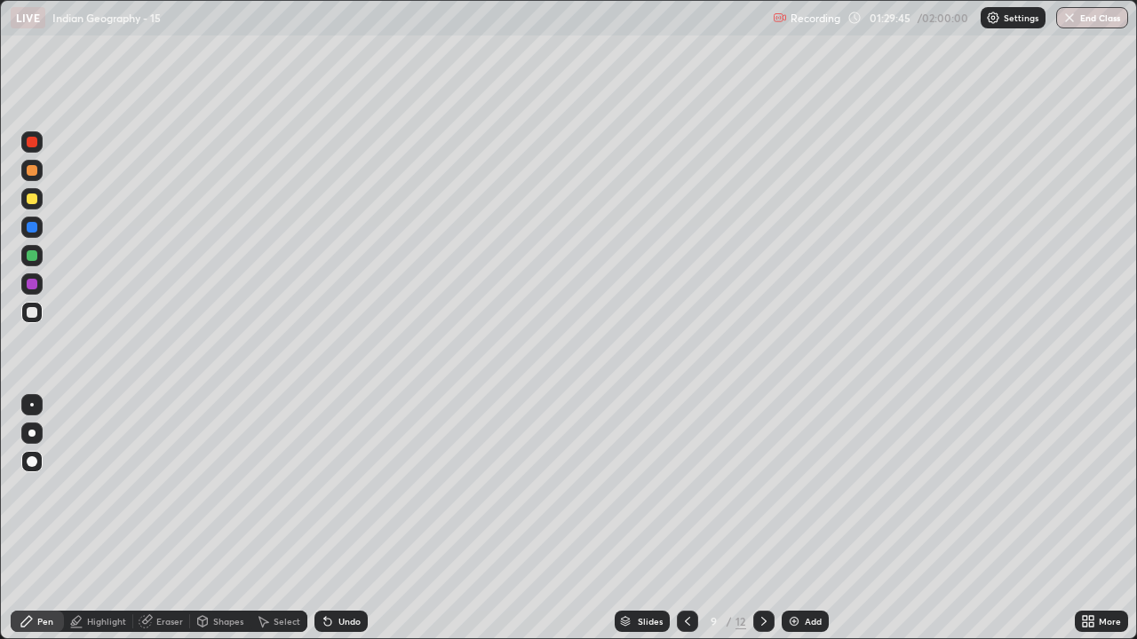
click at [28, 201] on div at bounding box center [32, 199] width 11 height 11
click at [1076, 604] on div "More" at bounding box center [1100, 622] width 53 height 36
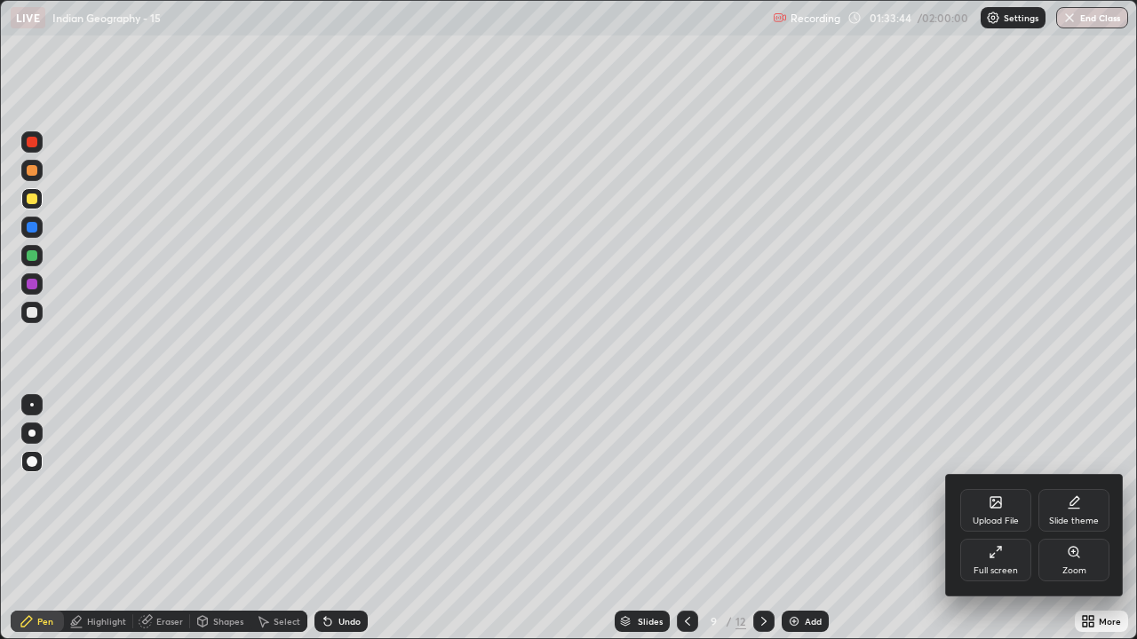
click at [1082, 590] on div "Upload File Slide theme Full screen Zoom" at bounding box center [1035, 535] width 178 height 121
click at [924, 578] on div at bounding box center [568, 319] width 1137 height 639
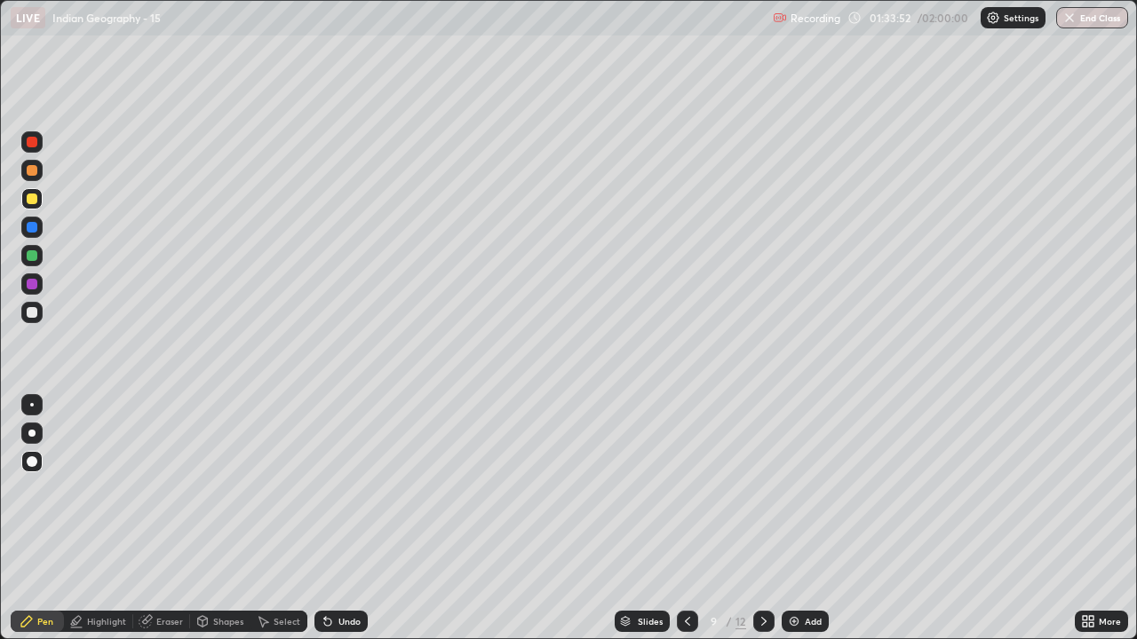
click at [758, 614] on icon at bounding box center [764, 621] width 14 height 14
click at [33, 284] on div at bounding box center [32, 284] width 11 height 11
click at [39, 307] on div at bounding box center [31, 312] width 21 height 21
click at [39, 259] on div at bounding box center [31, 255] width 21 height 21
click at [680, 619] on icon at bounding box center [687, 621] width 14 height 14
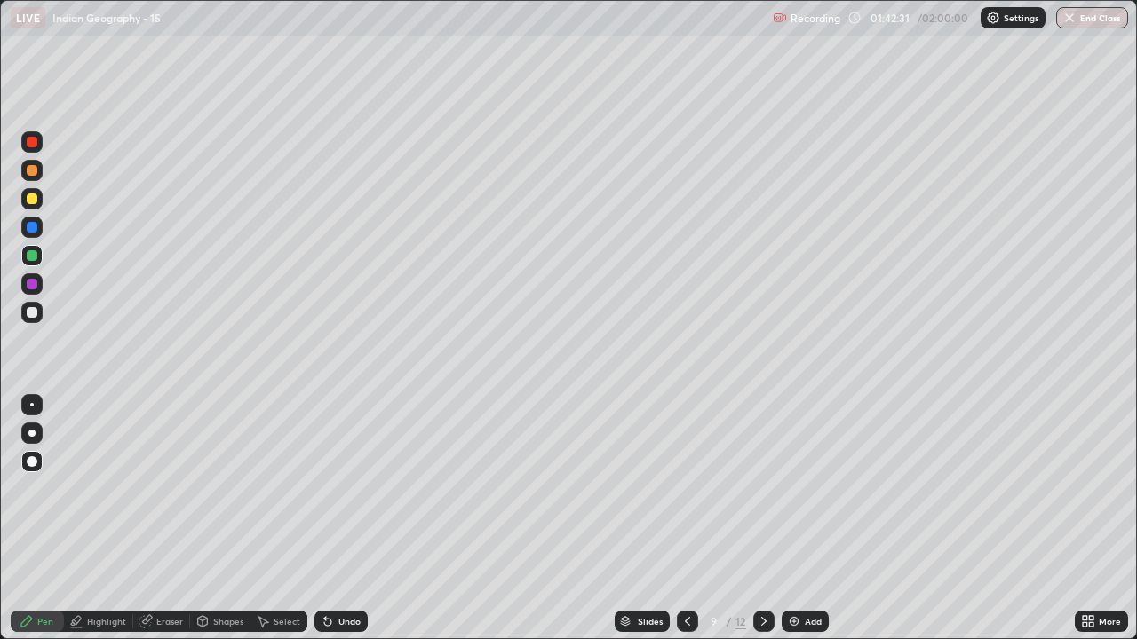
click at [30, 232] on div at bounding box center [32, 227] width 11 height 11
click at [761, 622] on icon at bounding box center [764, 621] width 14 height 14
click at [685, 622] on icon at bounding box center [687, 621] width 14 height 14
click at [677, 612] on div at bounding box center [687, 621] width 21 height 21
click at [761, 616] on icon at bounding box center [764, 621] width 14 height 14
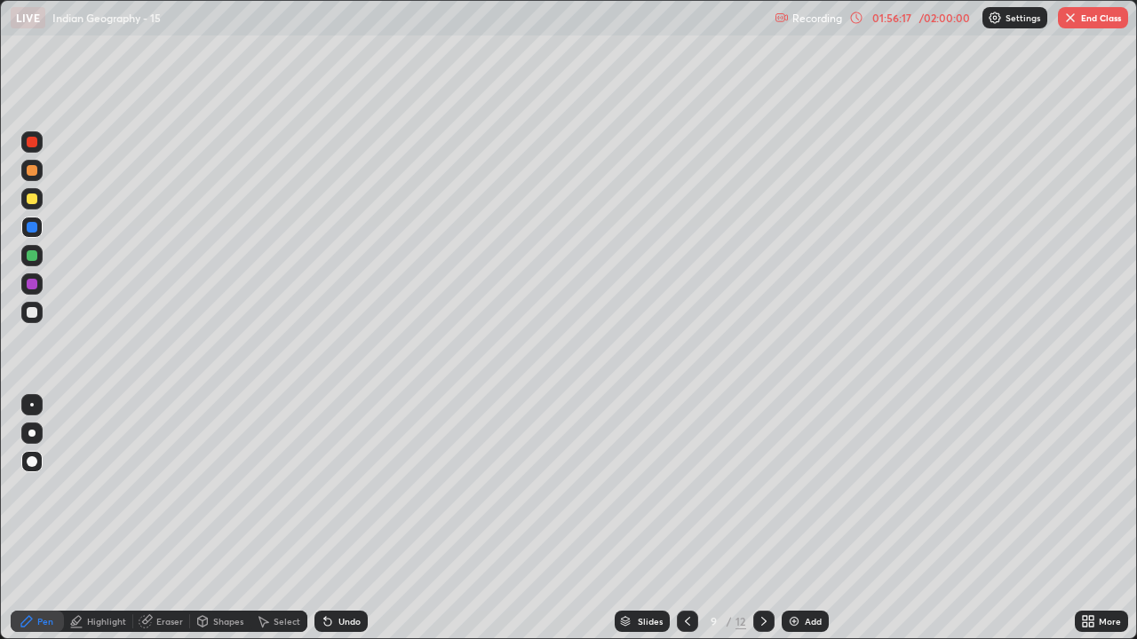
click at [898, 17] on div "01:56:17" at bounding box center [892, 17] width 50 height 11
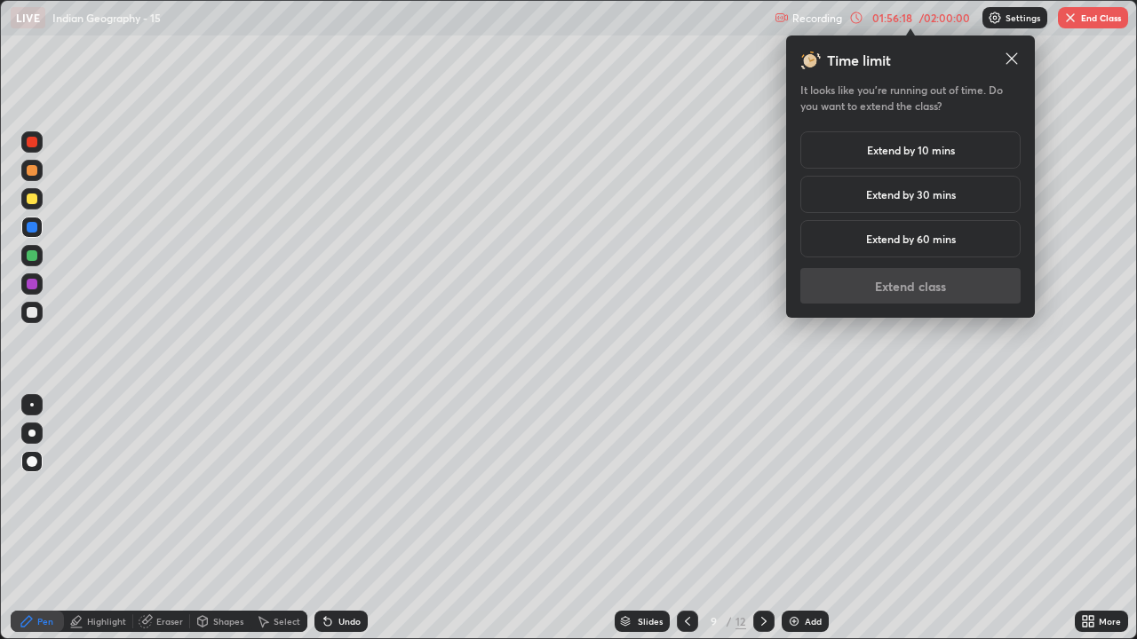
click at [883, 188] on h5 "Extend by 30 mins" at bounding box center [911, 194] width 90 height 16
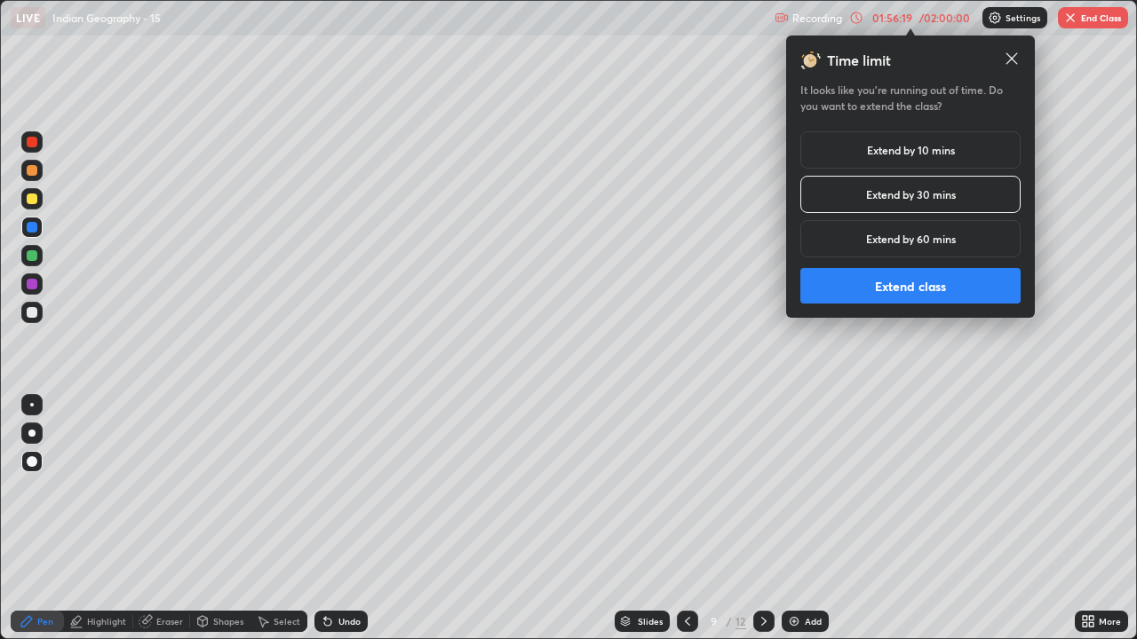
click at [897, 295] on button "Extend class" at bounding box center [910, 286] width 220 height 36
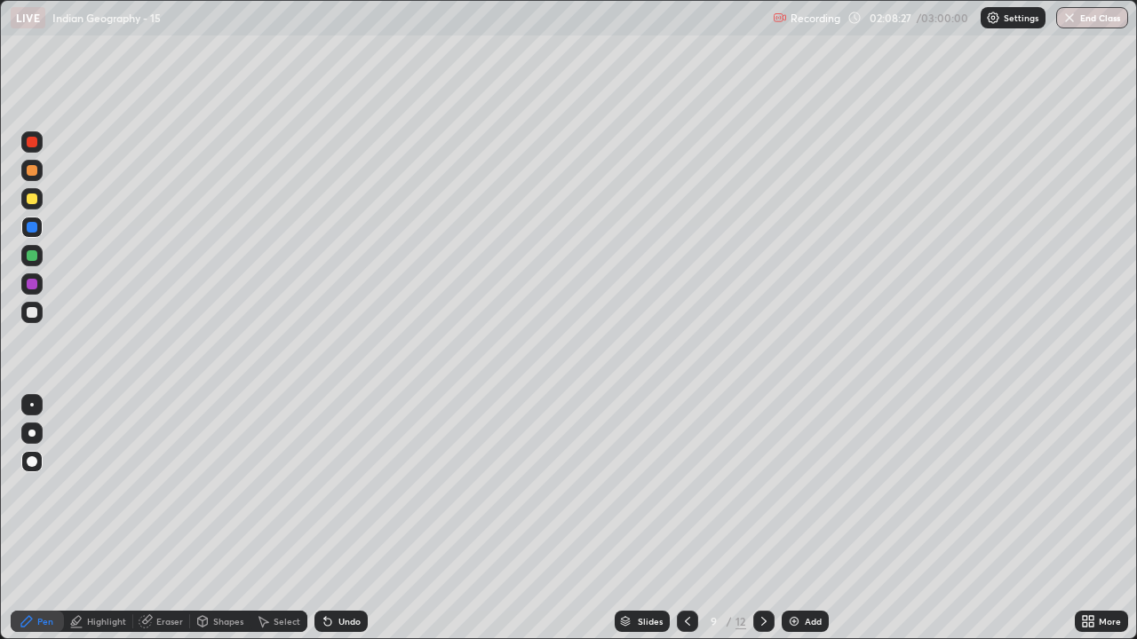
click at [764, 627] on icon at bounding box center [764, 621] width 14 height 14
click at [1087, 25] on button "End Class" at bounding box center [1092, 17] width 72 height 21
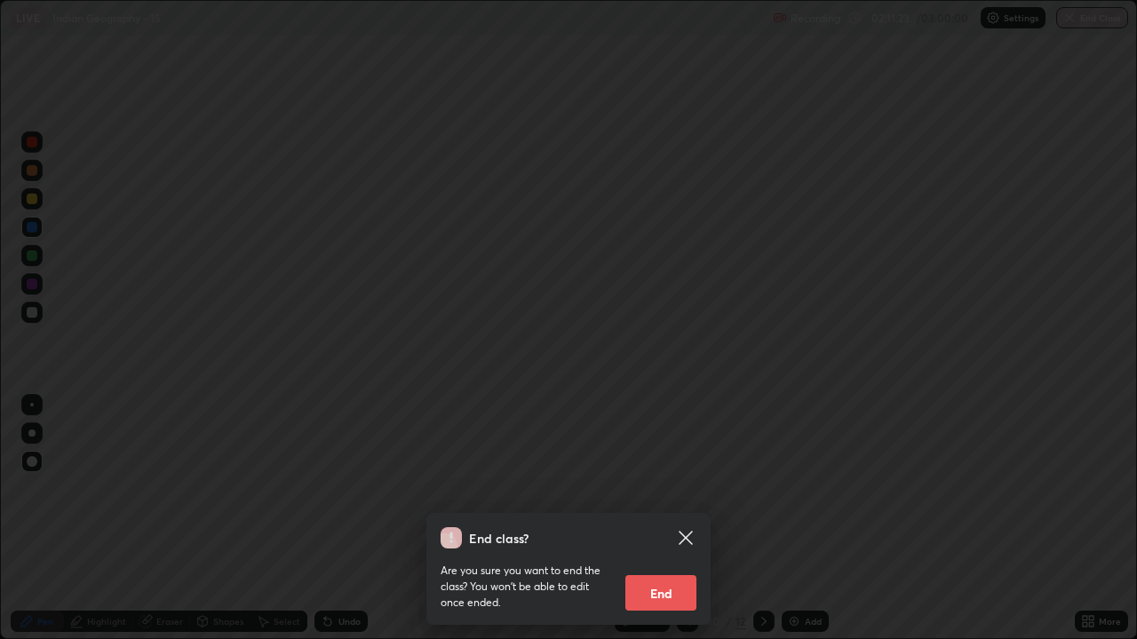
click at [676, 580] on button "End" at bounding box center [660, 593] width 71 height 36
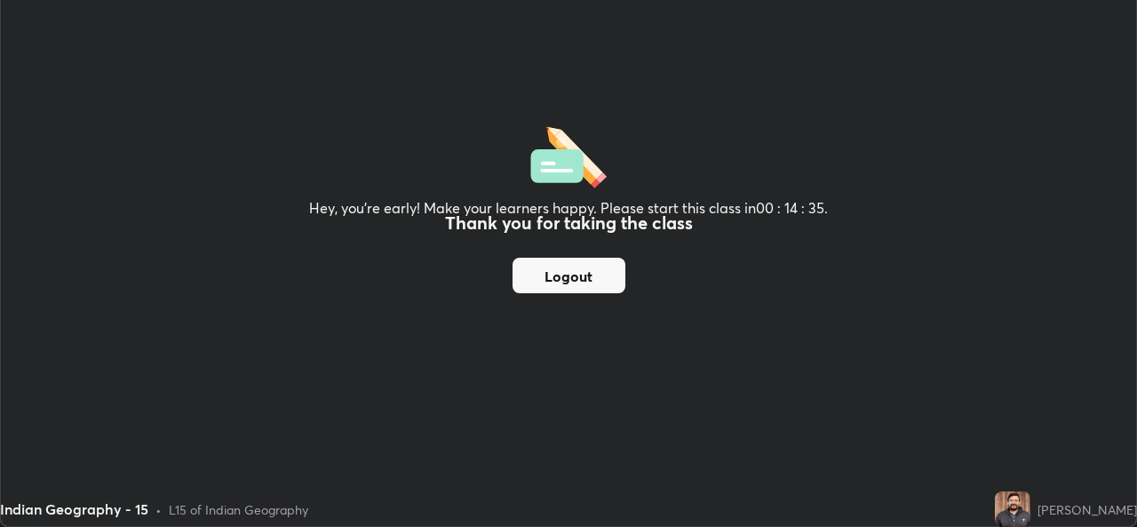
scroll to position [88266, 87657]
